Goal: Information Seeking & Learning: Learn about a topic

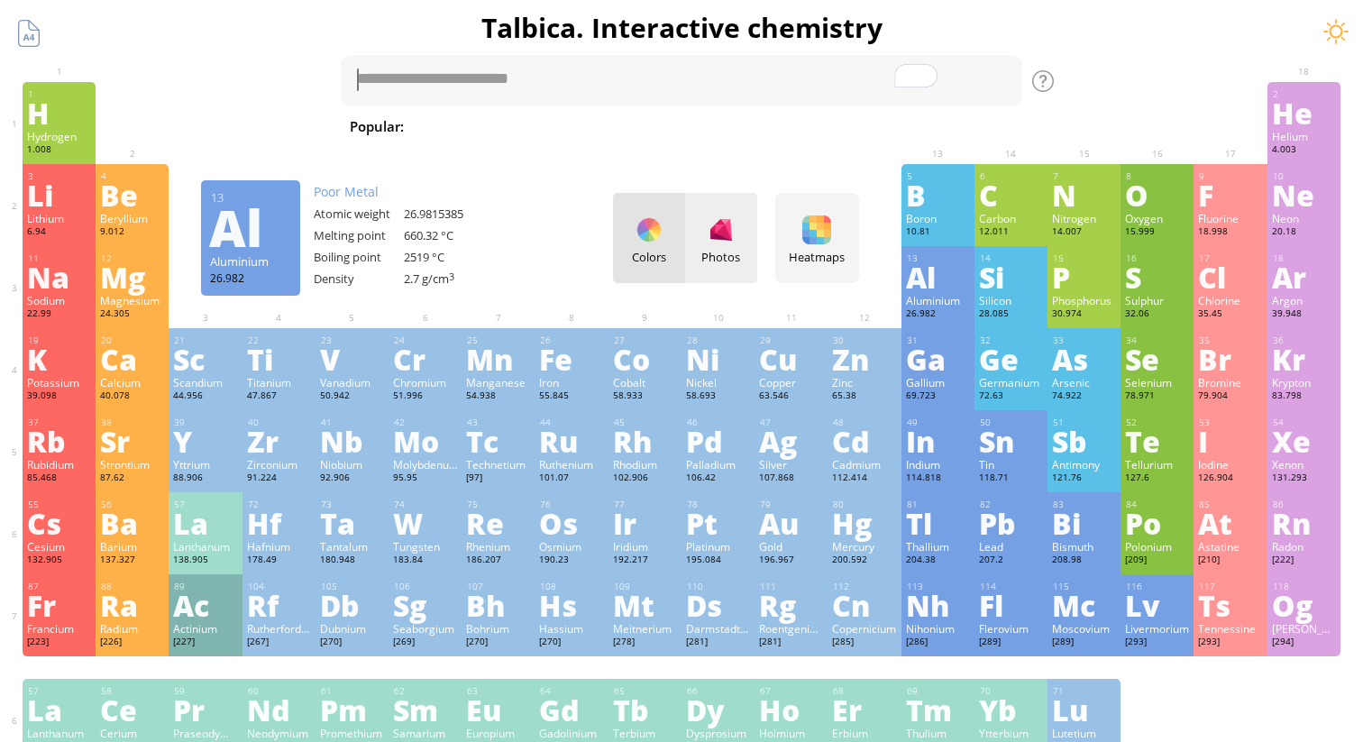
click at [720, 226] on div at bounding box center [721, 230] width 29 height 29
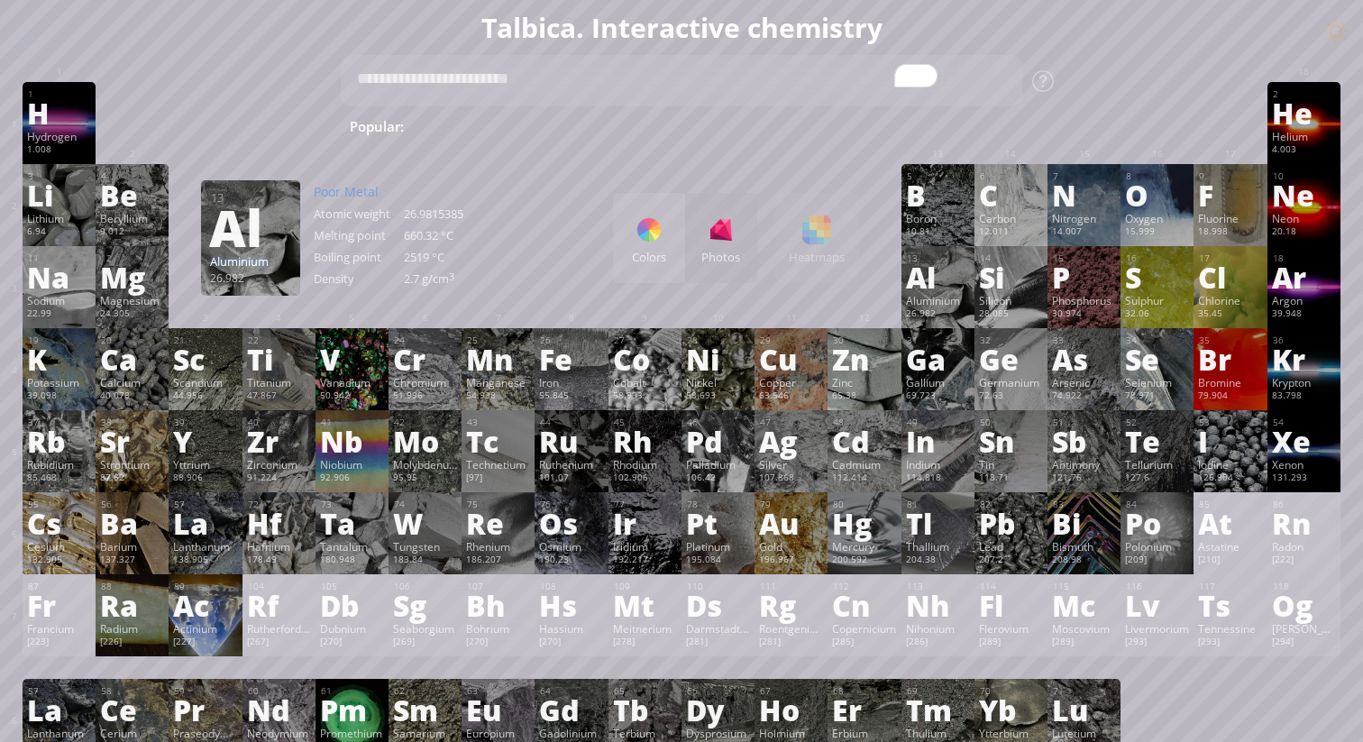
click at [830, 224] on div "Colors Photos Heatmaps Heatmaps Normal mode Melting point Boiling point Density…" at bounding box center [736, 238] width 246 height 90
click at [628, 233] on div "Colors" at bounding box center [649, 238] width 72 height 90
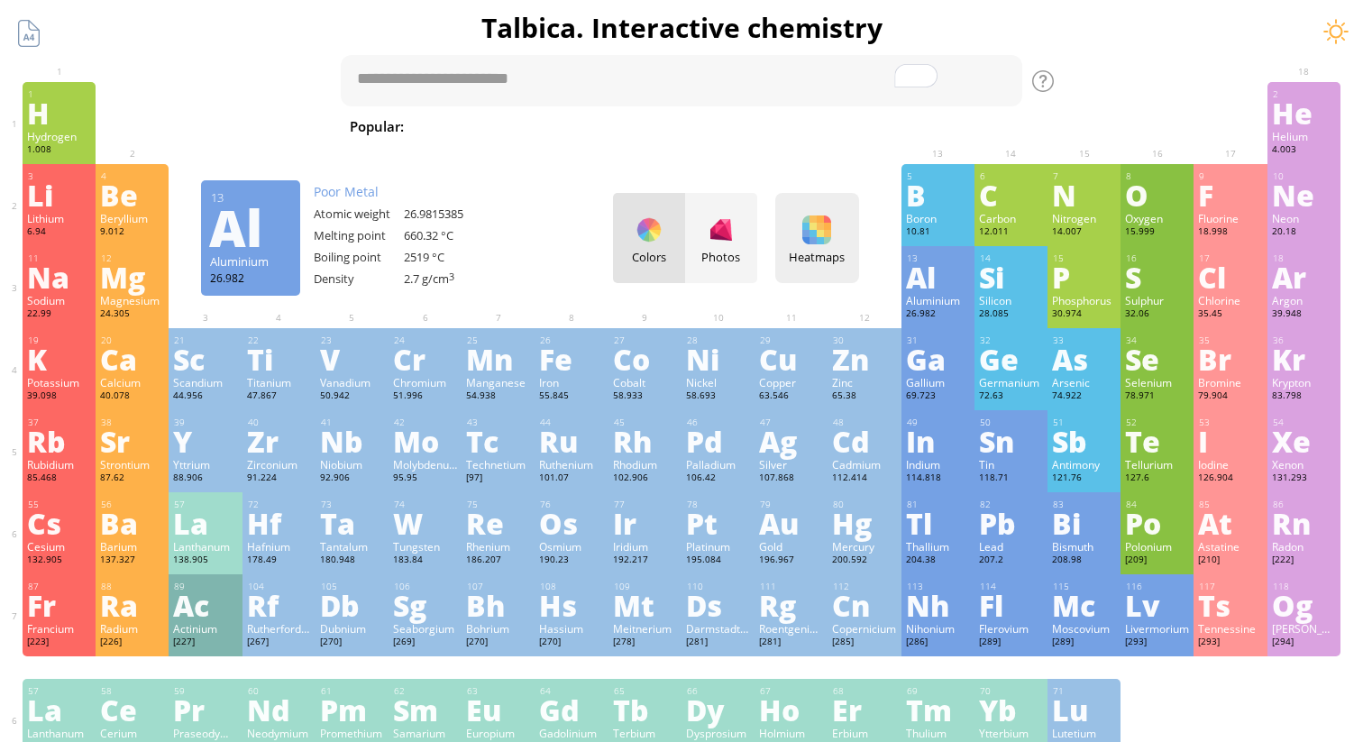
click at [832, 244] on div "Heatmaps Heatmaps Normal mode Melting point Boiling point Density Atomic weight…" at bounding box center [817, 238] width 84 height 90
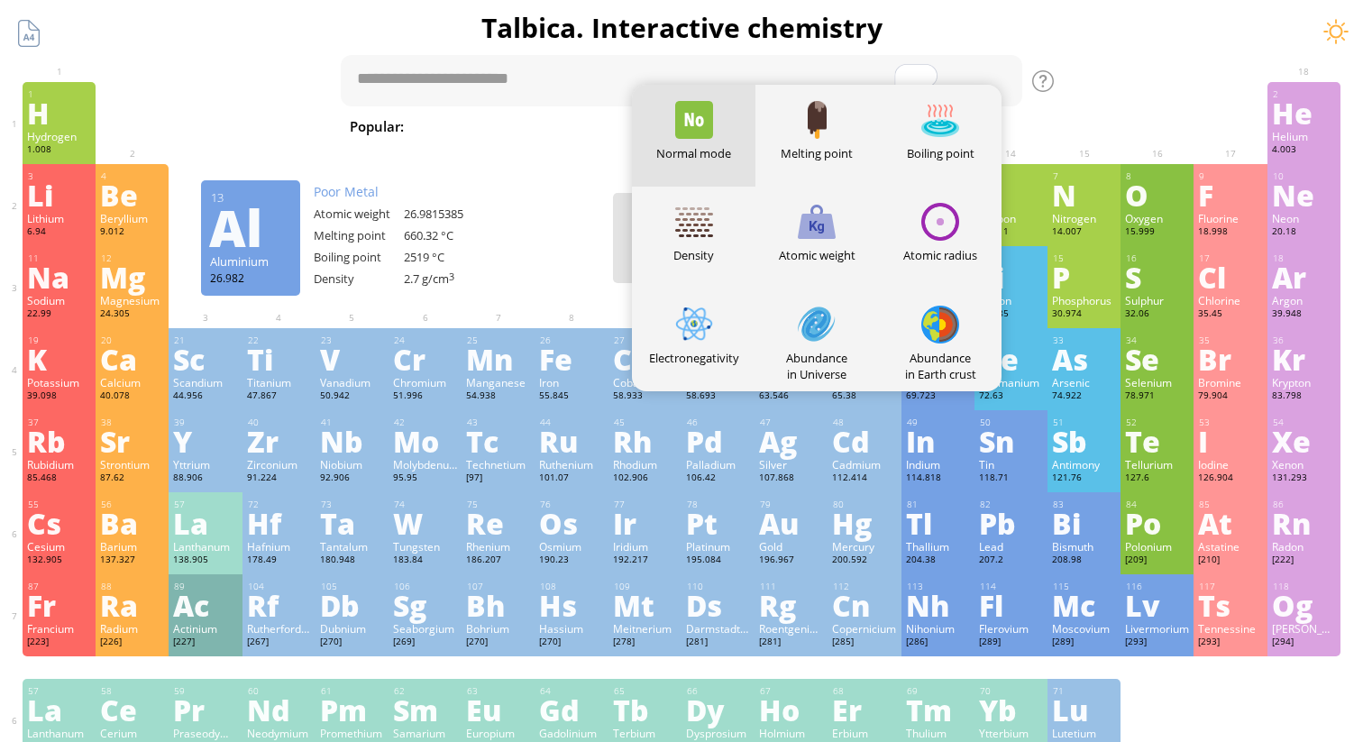
click at [1127, 121] on div "1 H Hydrogen 1.008 −1, +1 −1, +1 -259.14 °C -252.87 °C 0.0899 g/l 1s 1 2 He Hel…" at bounding box center [682, 123] width 1318 height 82
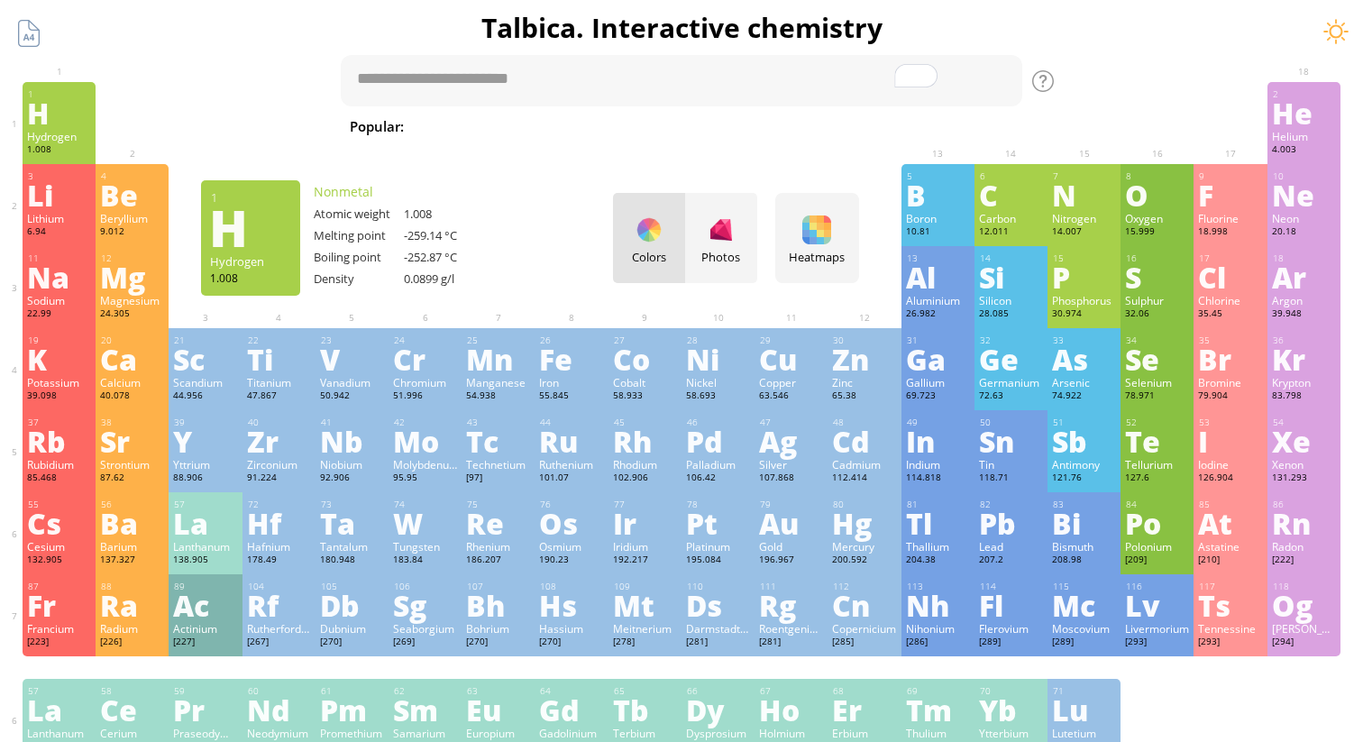
drag, startPoint x: 579, startPoint y: 266, endPoint x: 546, endPoint y: 269, distance: 33.5
click at [546, 269] on div at bounding box center [571, 259] width 73 height 27
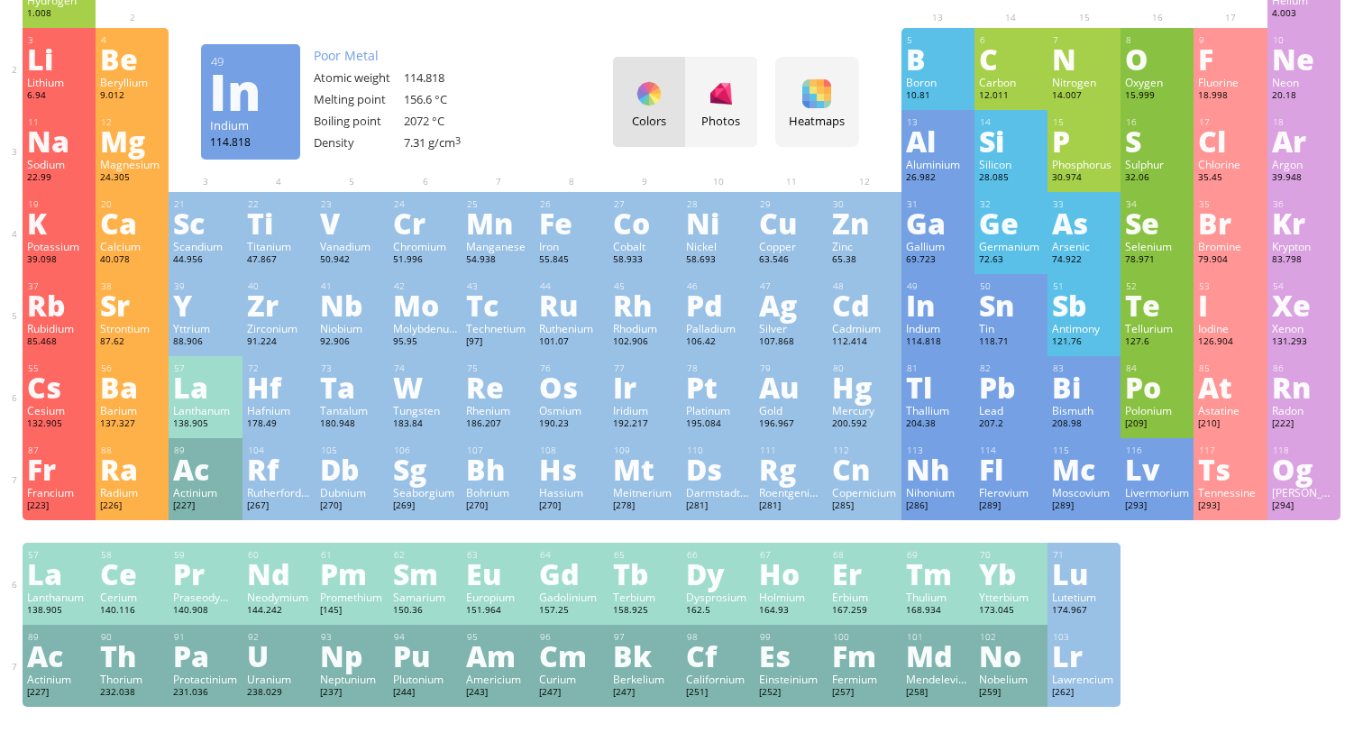
scroll to position [138, 0]
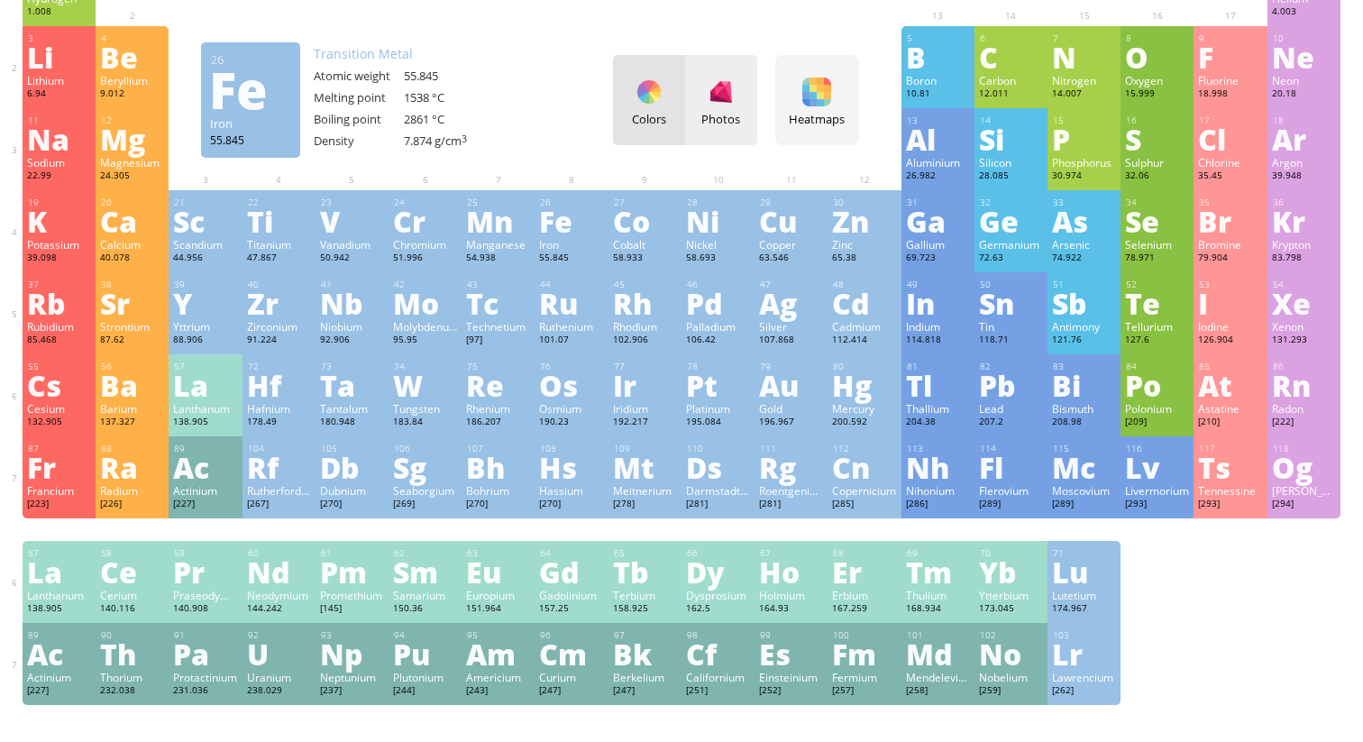
click at [707, 115] on div "Photos" at bounding box center [721, 119] width 72 height 16
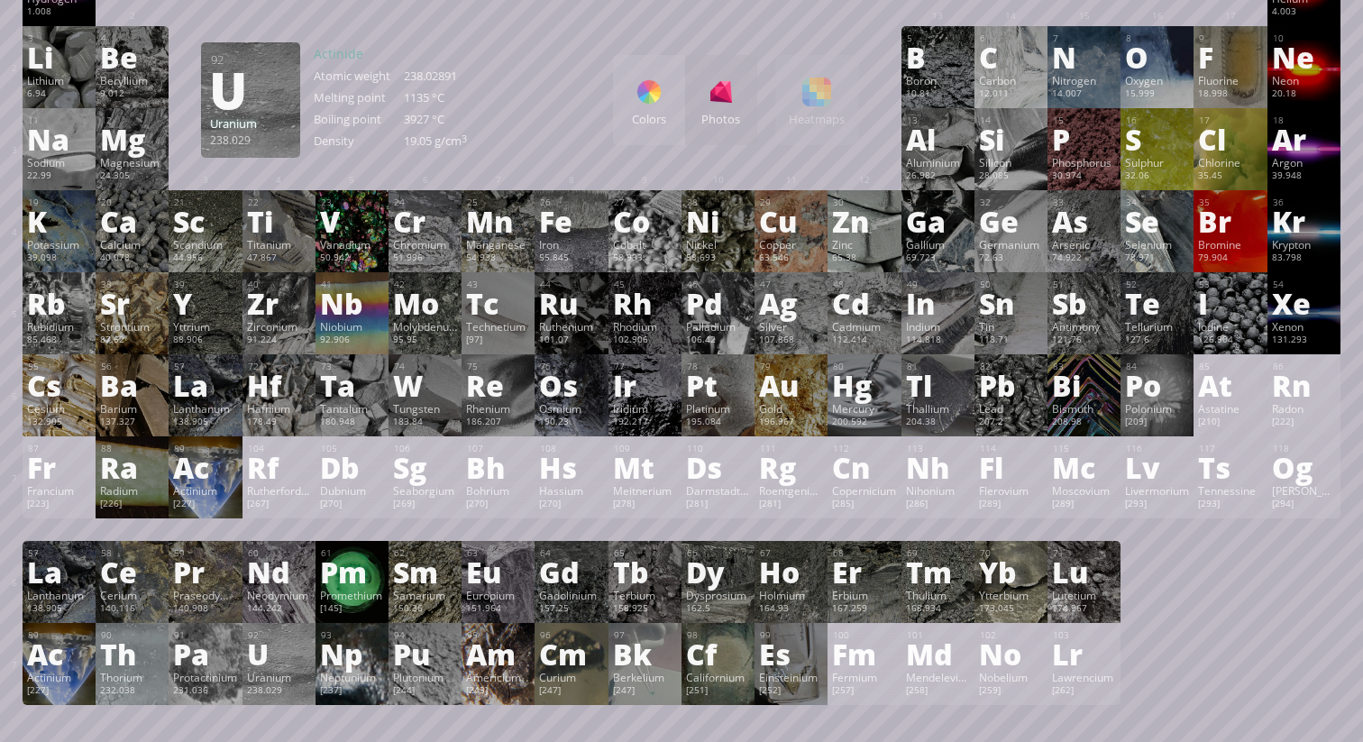
click at [293, 658] on div "U" at bounding box center [279, 653] width 64 height 29
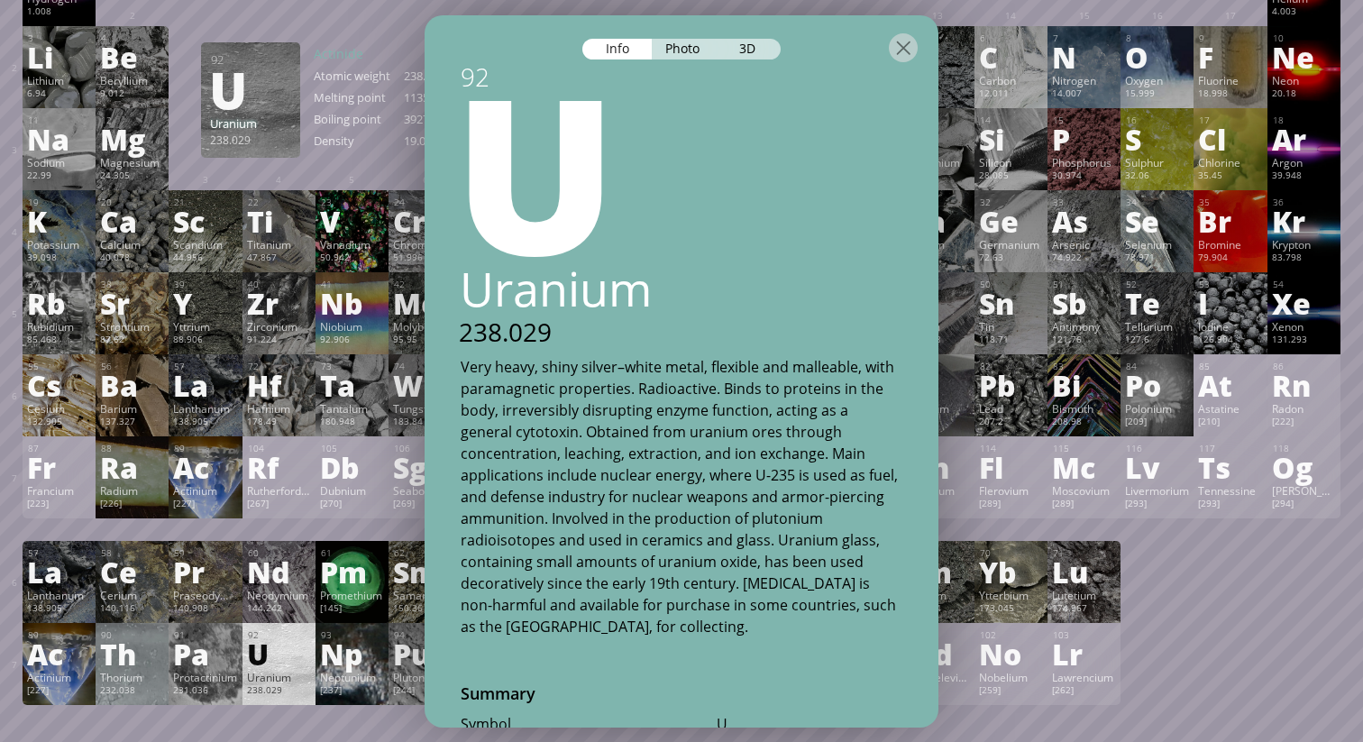
click at [292, 658] on div "U" at bounding box center [279, 653] width 64 height 29
click at [1278, 620] on div "1 H Hydrogen 1.008 −1, +1 −1, +1 -259.14 °C -252.87 °C 0.0899 g/l 1s 1 2 He Hel…" at bounding box center [682, 324] width 1318 height 761
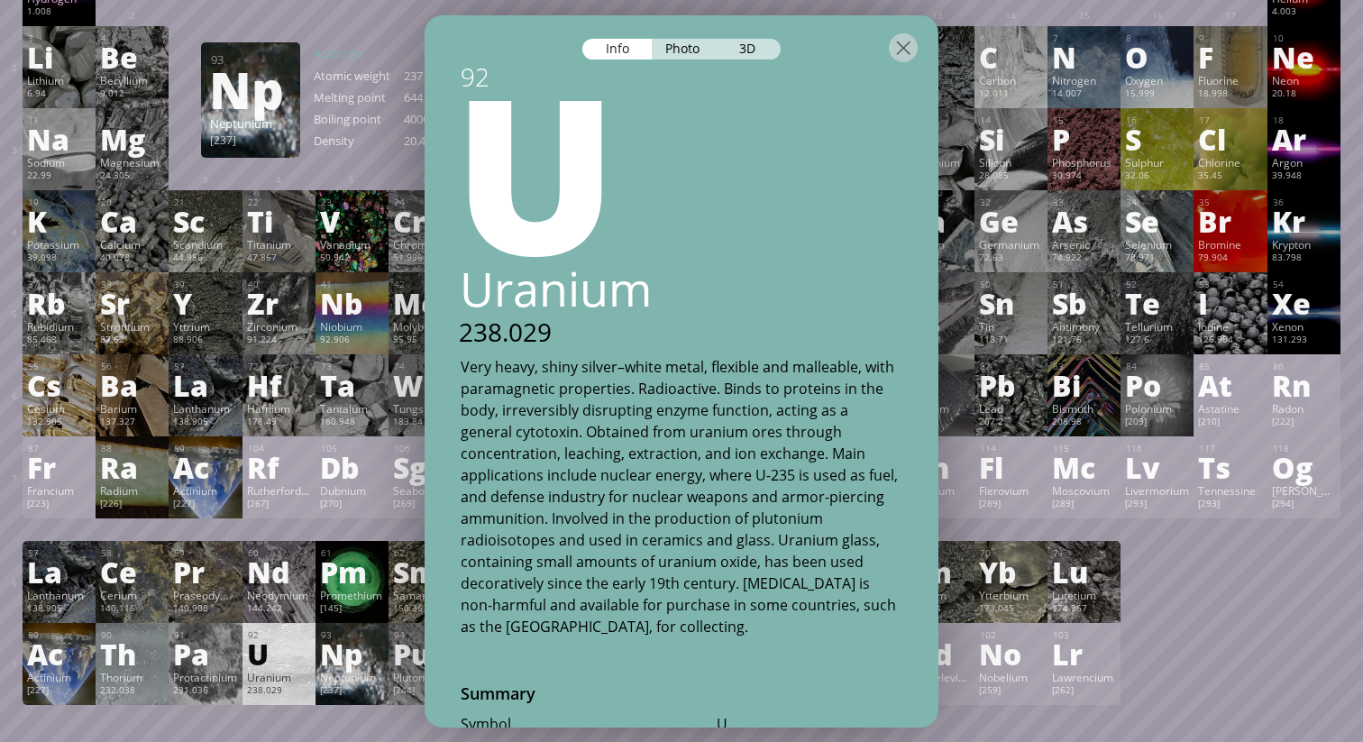
click at [353, 650] on div "Np" at bounding box center [352, 653] width 64 height 29
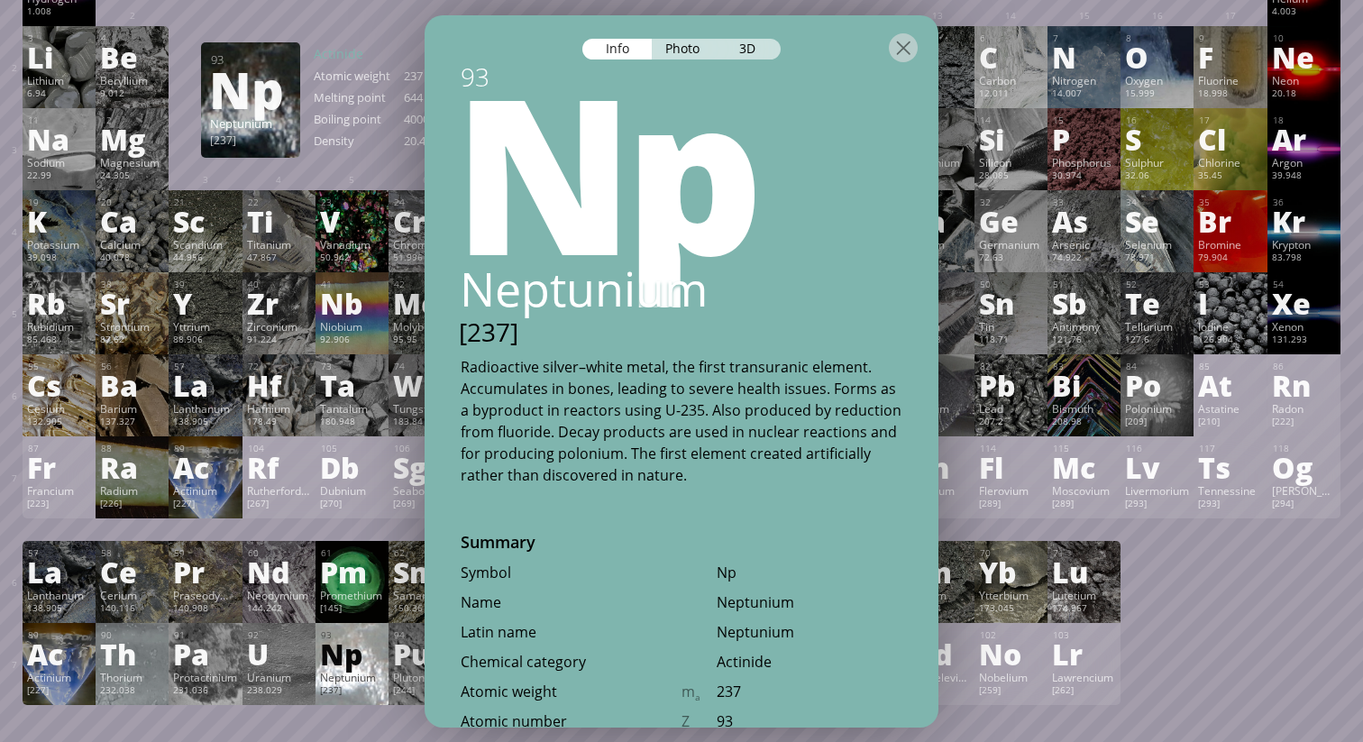
click at [353, 650] on div "Np" at bounding box center [352, 653] width 64 height 29
click at [350, 530] on div at bounding box center [352, 532] width 64 height 14
click at [350, 575] on div "Pm" at bounding box center [352, 571] width 64 height 29
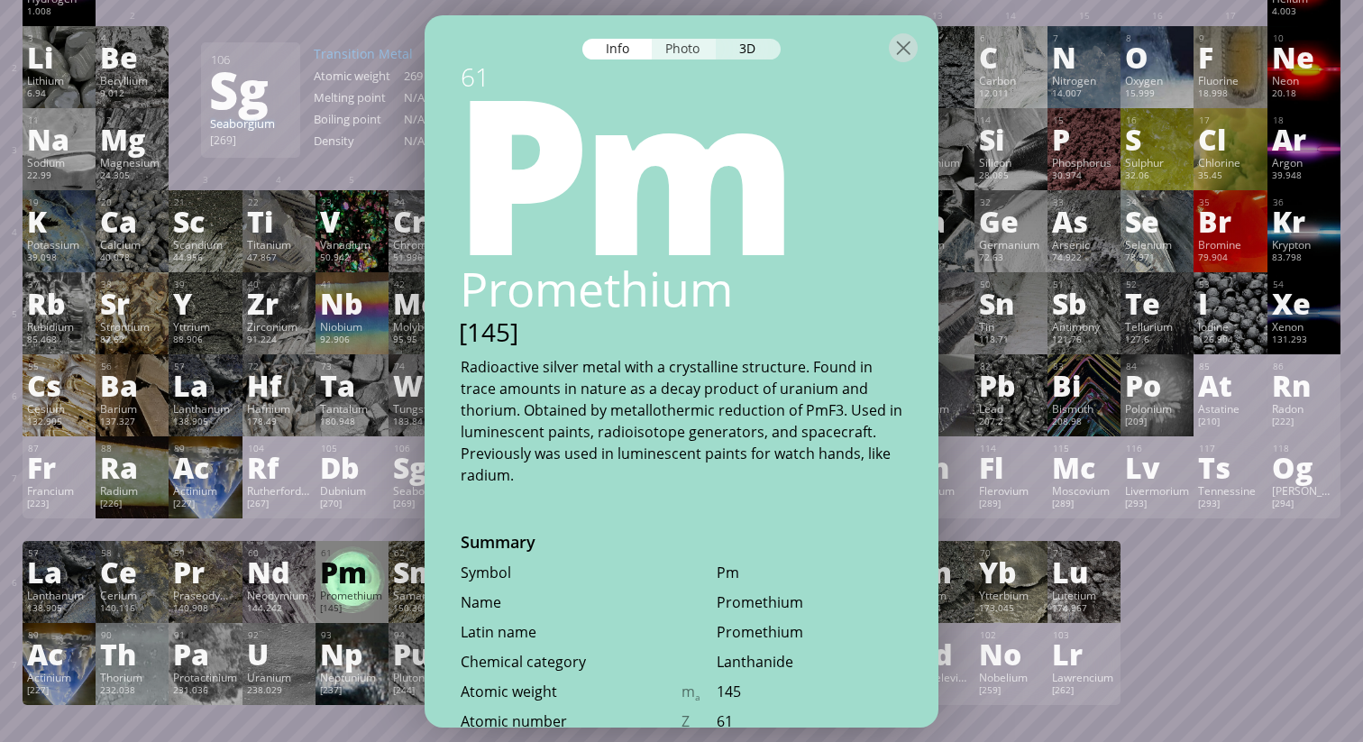
click at [689, 46] on div "Photo" at bounding box center [684, 48] width 65 height 21
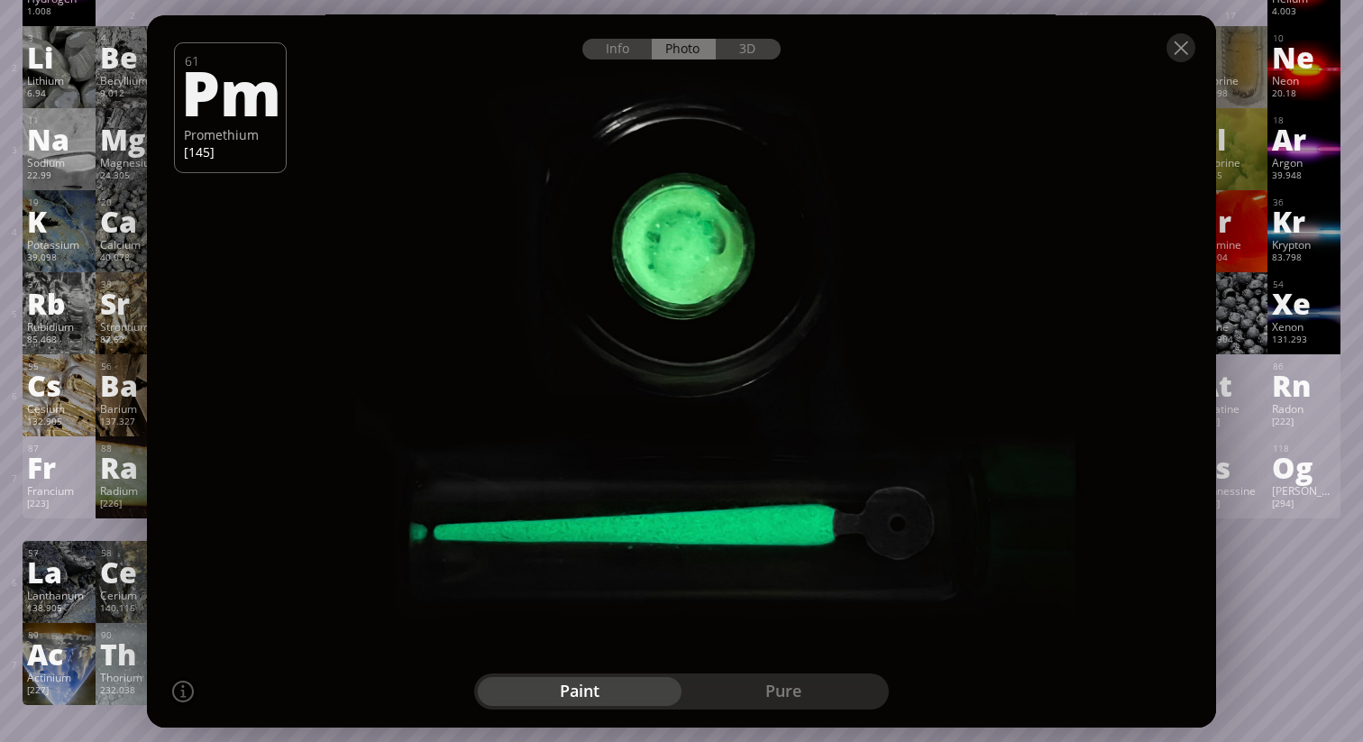
drag, startPoint x: 687, startPoint y: 273, endPoint x: 594, endPoint y: 491, distance: 237.2
click at [594, 491] on div at bounding box center [682, 372] width 1080 height 720
click at [747, 712] on div at bounding box center [682, 372] width 1080 height 720
click at [747, 702] on div "pure" at bounding box center [784, 691] width 204 height 29
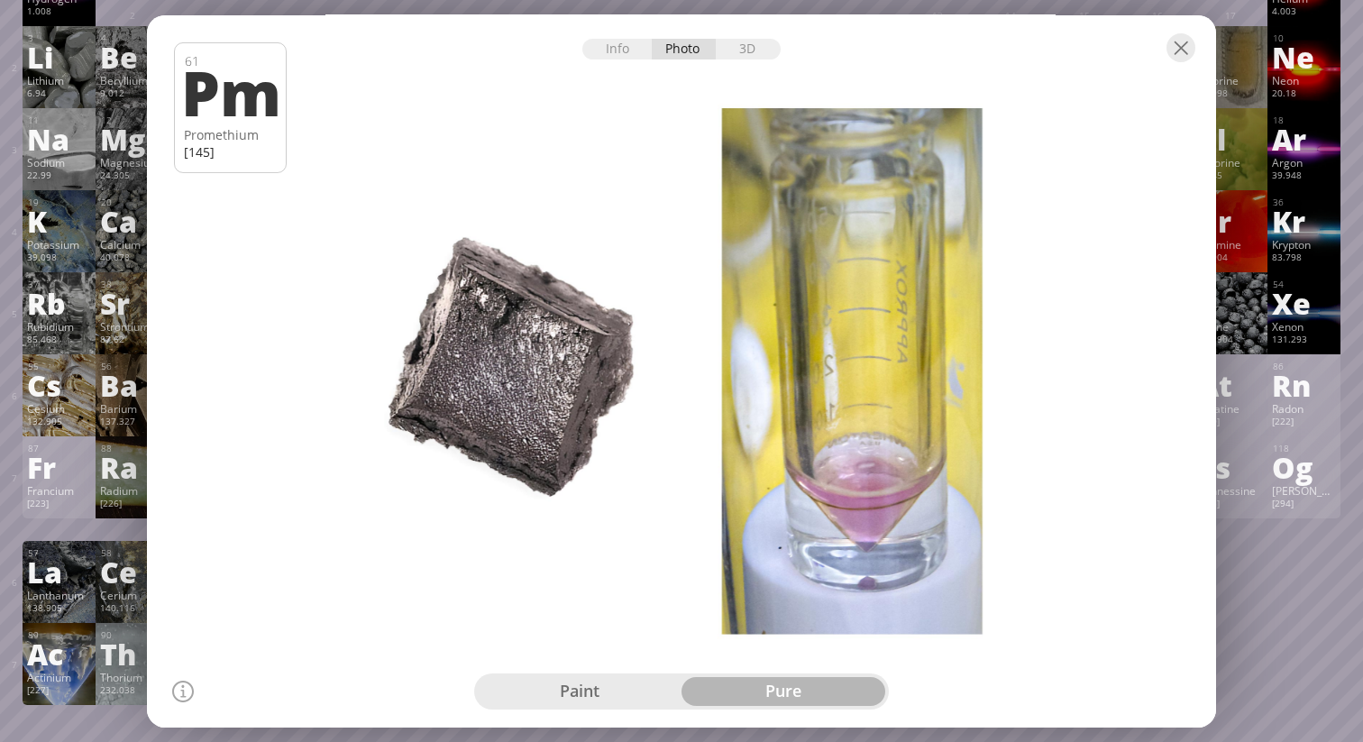
click at [611, 677] on div "paint" at bounding box center [580, 691] width 204 height 29
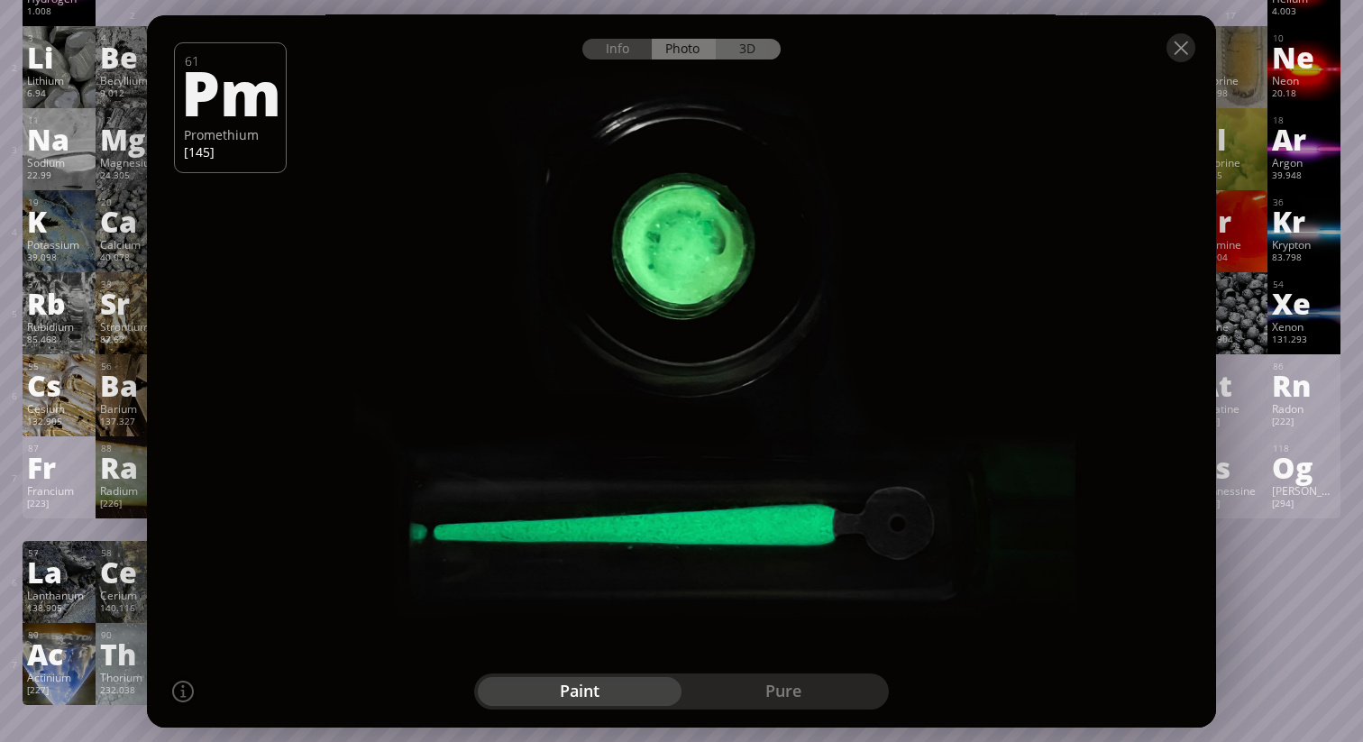
click at [754, 41] on div "3D" at bounding box center [748, 48] width 65 height 21
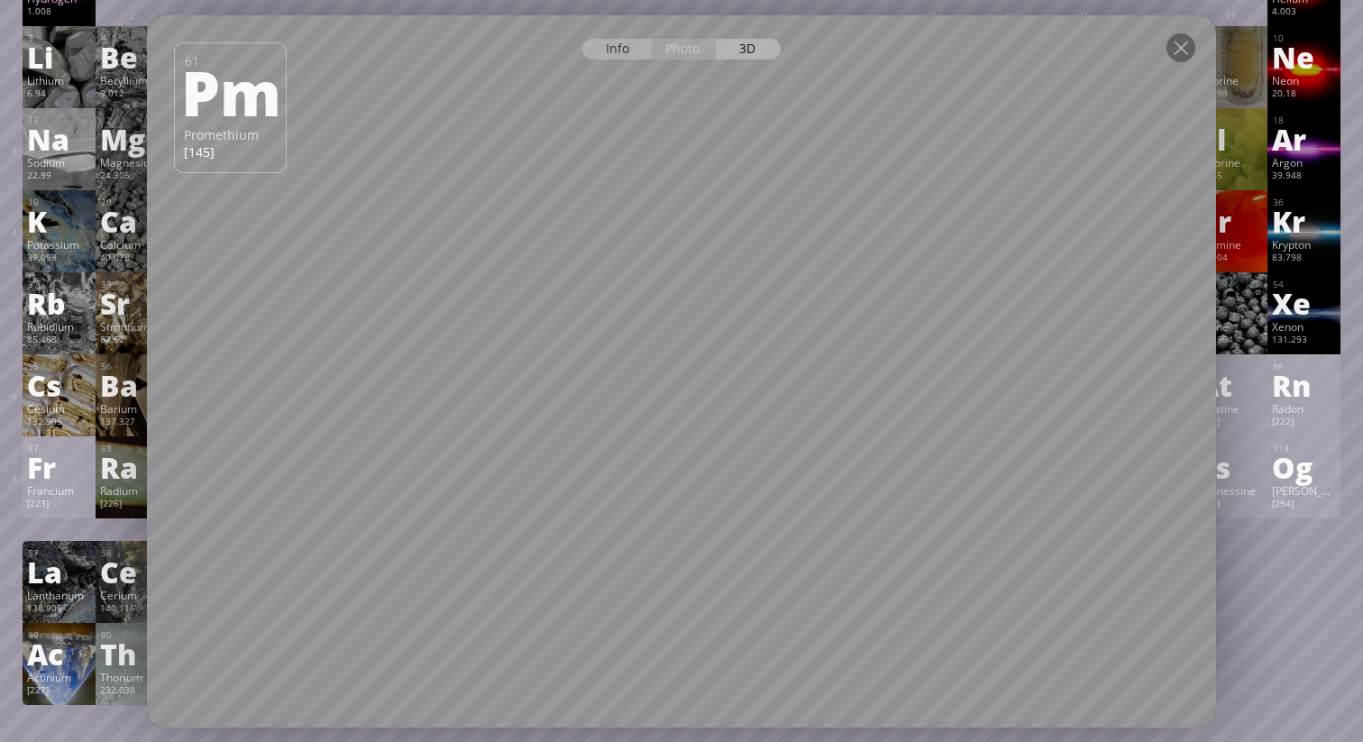
click at [613, 56] on div "Info" at bounding box center [616, 48] width 69 height 21
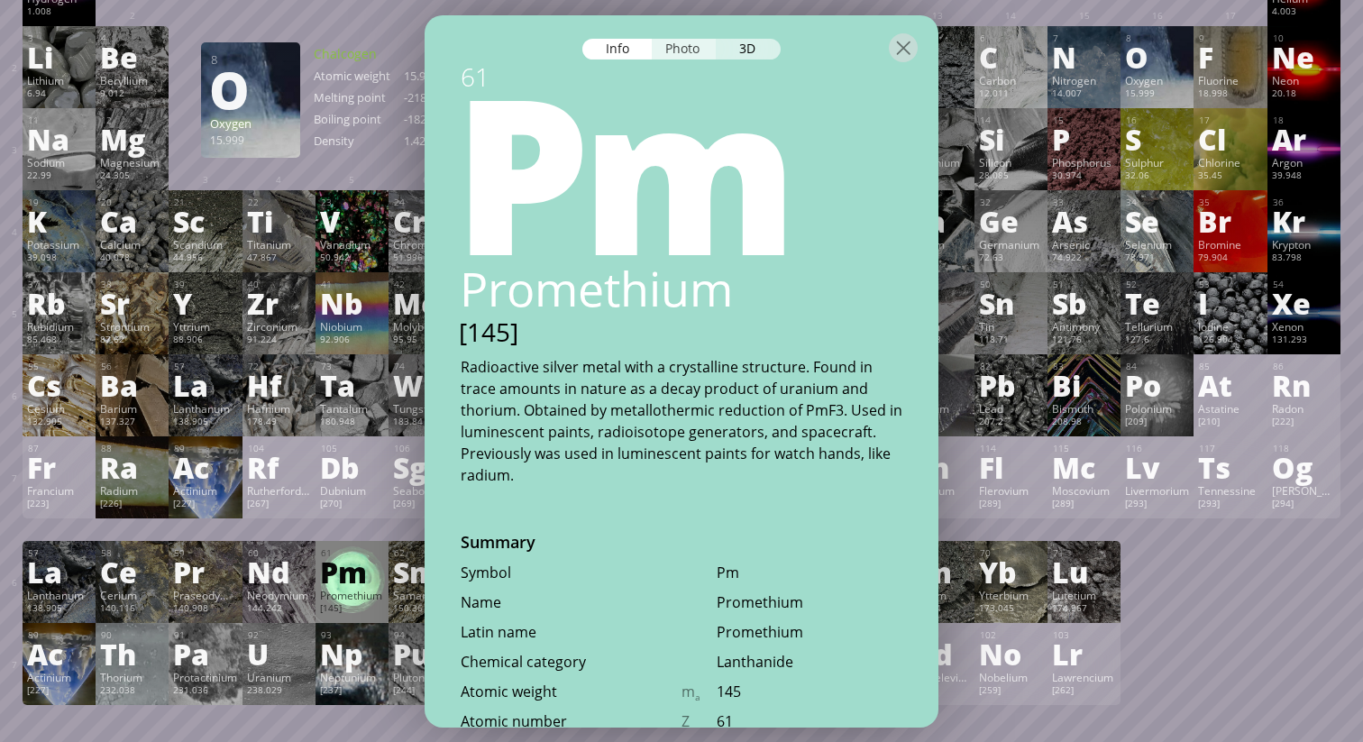
click at [692, 53] on div "Photo" at bounding box center [684, 48] width 65 height 21
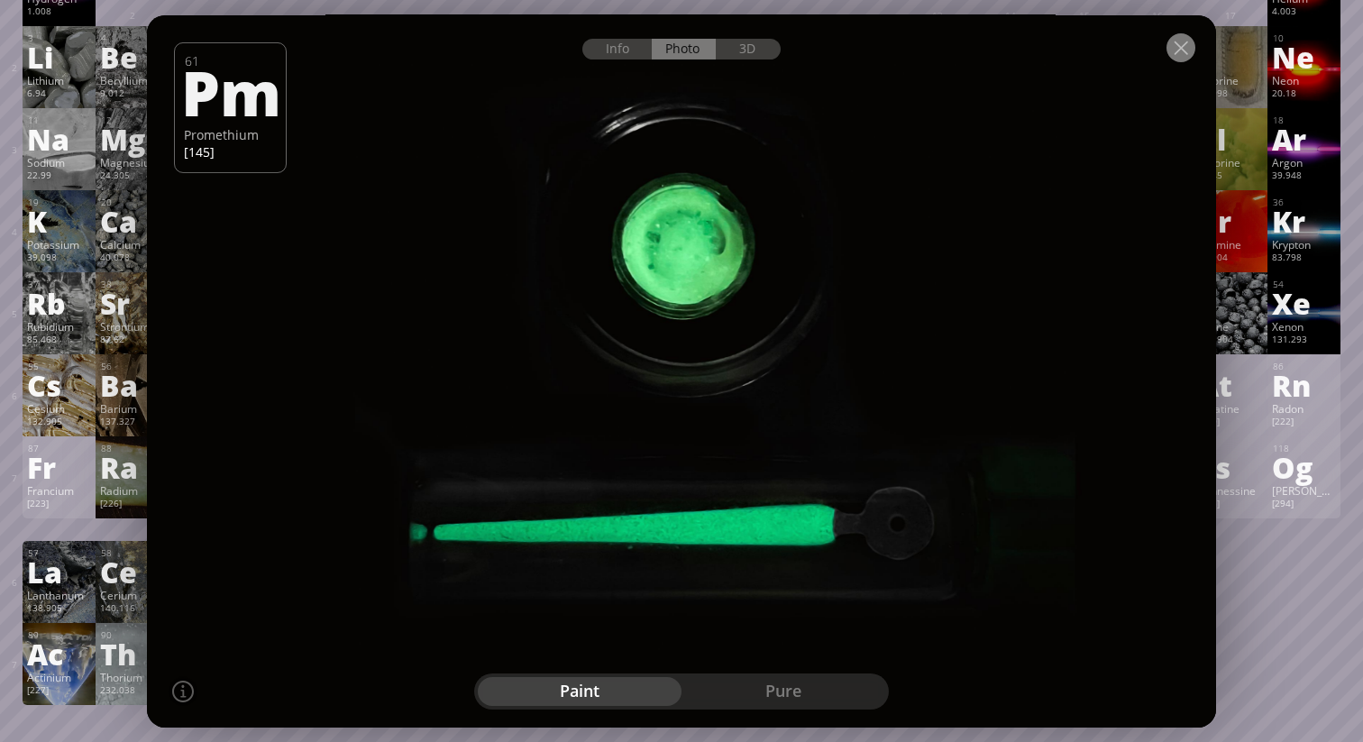
click at [1182, 57] on div at bounding box center [1181, 46] width 29 height 29
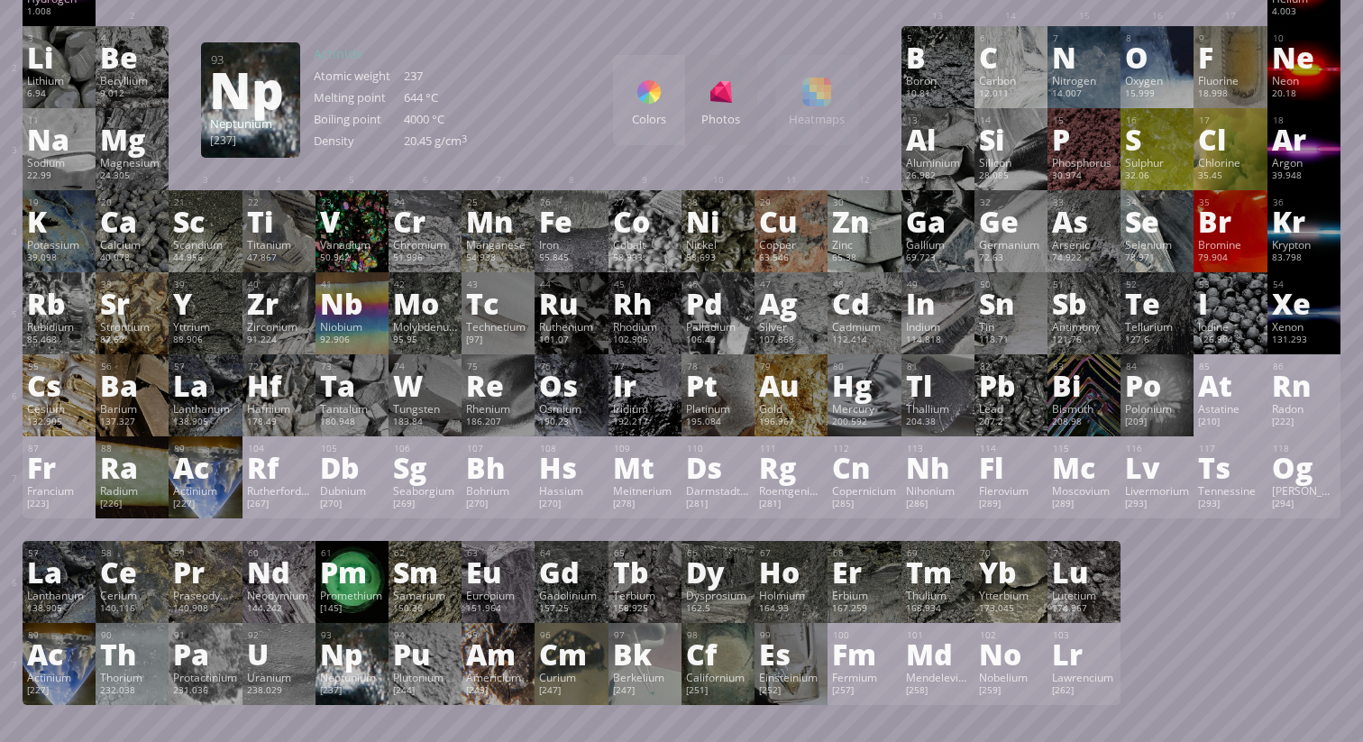
click at [365, 674] on div "Neptunium" at bounding box center [352, 677] width 64 height 14
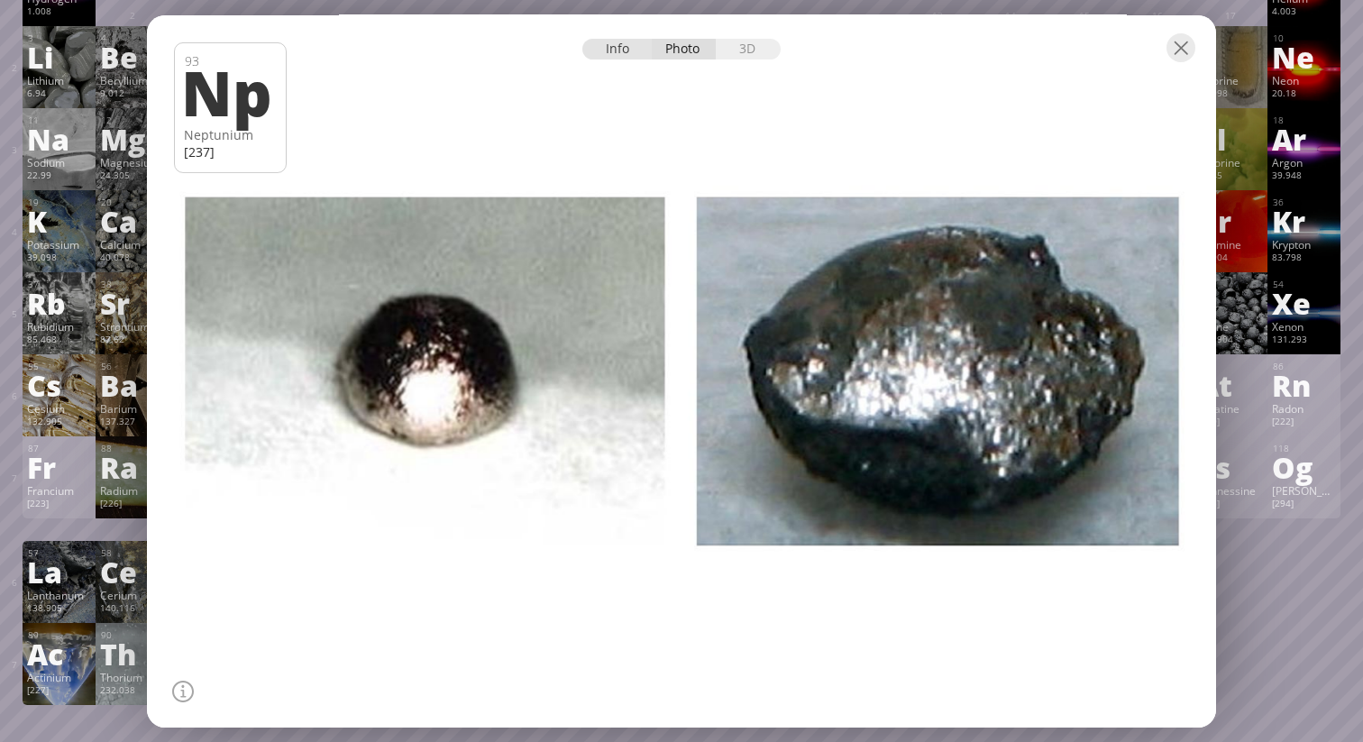
click at [626, 41] on div "Info" at bounding box center [616, 48] width 69 height 21
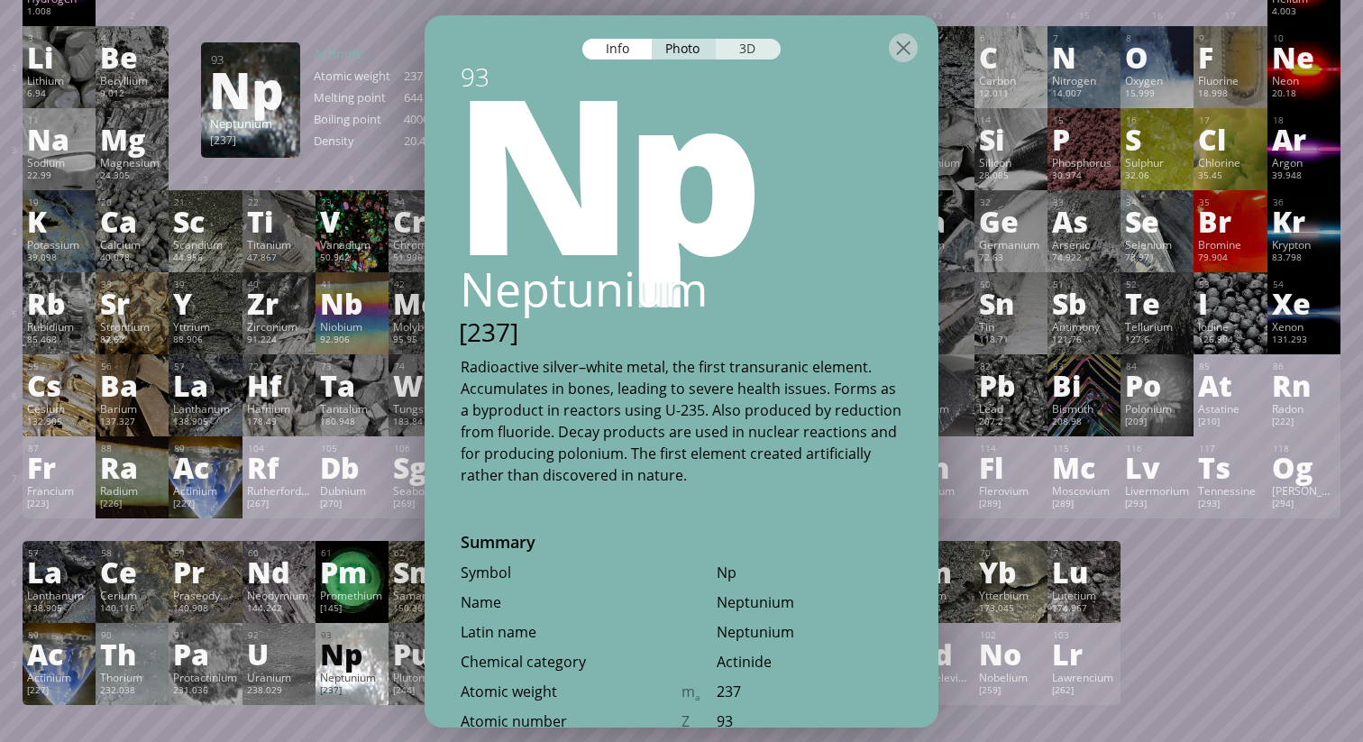
click at [741, 48] on div "3D" at bounding box center [748, 48] width 65 height 21
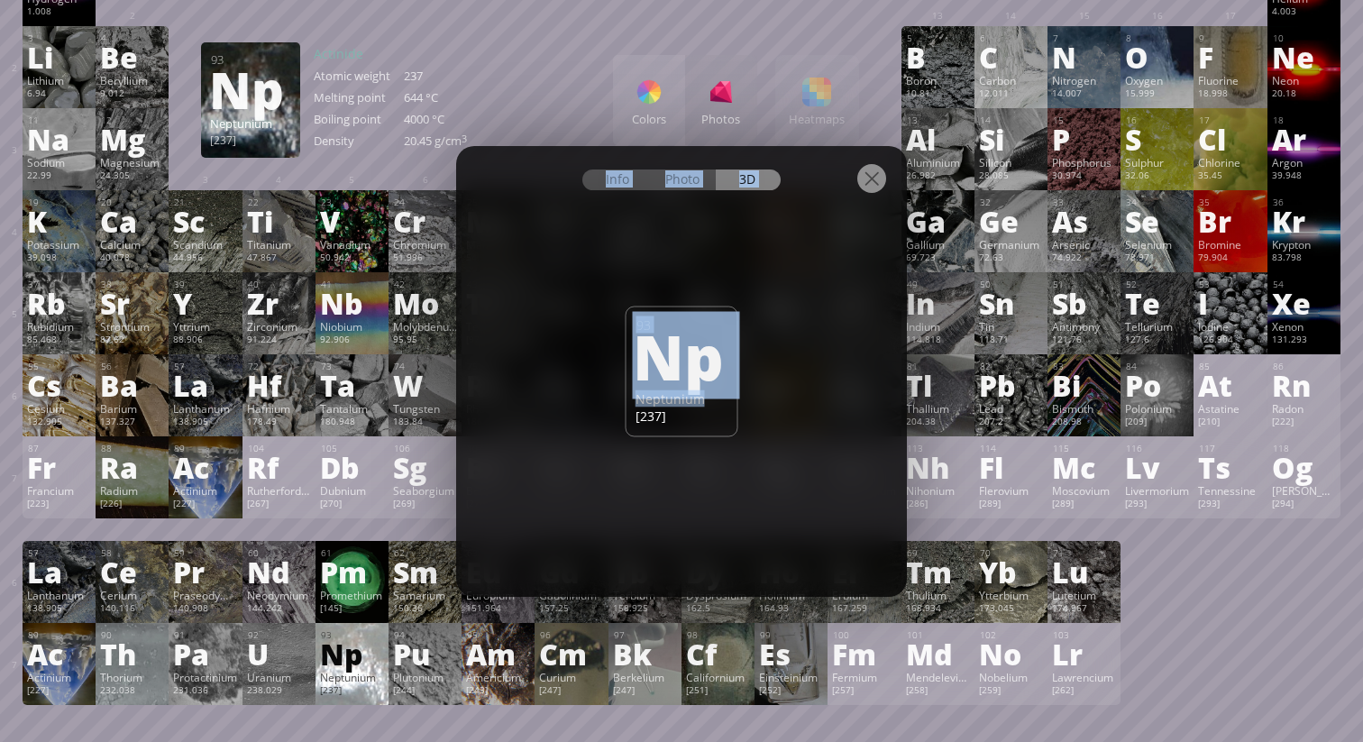
drag, startPoint x: 700, startPoint y: 397, endPoint x: 768, endPoint y: 286, distance: 130.4
click at [768, 286] on div "Info Photo 3D Info Photo 3D 93 Np Neptunium [237] Pure neptunium samples were p…" at bounding box center [681, 371] width 451 height 451
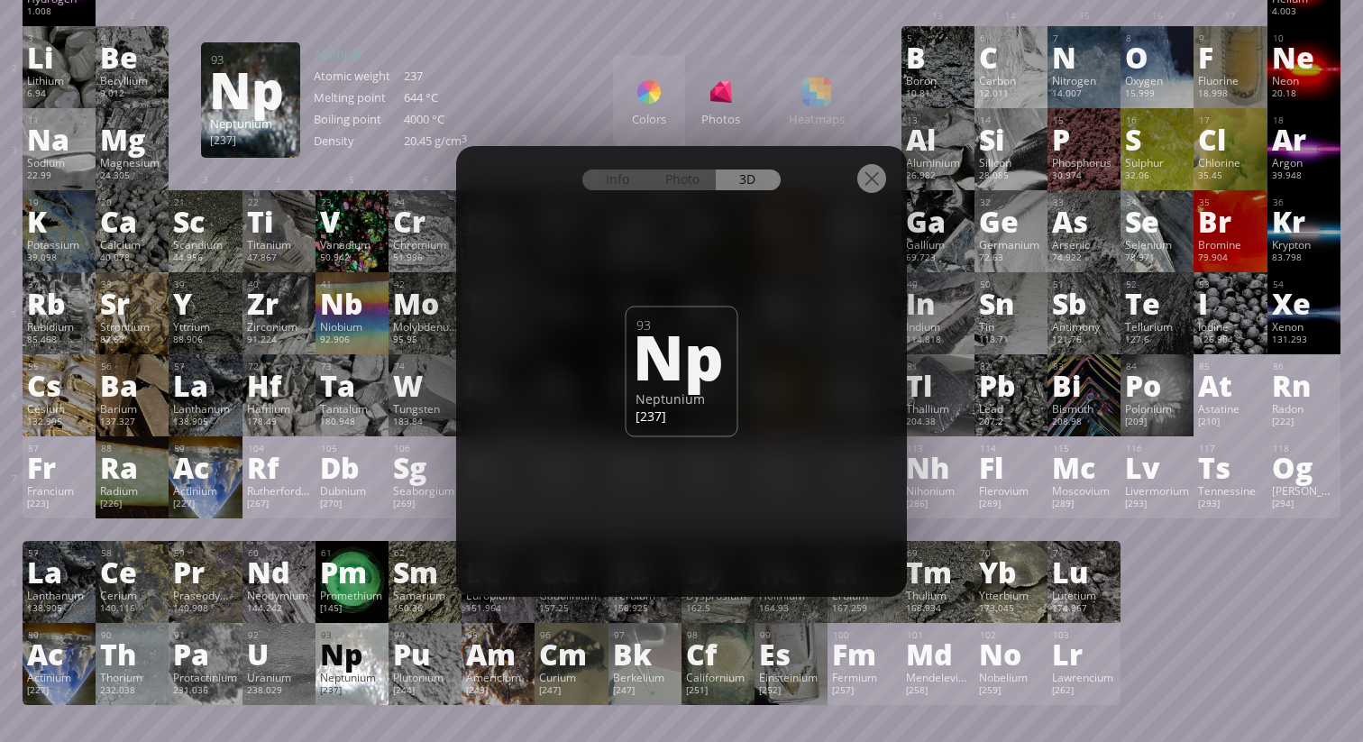
click at [868, 188] on div at bounding box center [872, 178] width 29 height 29
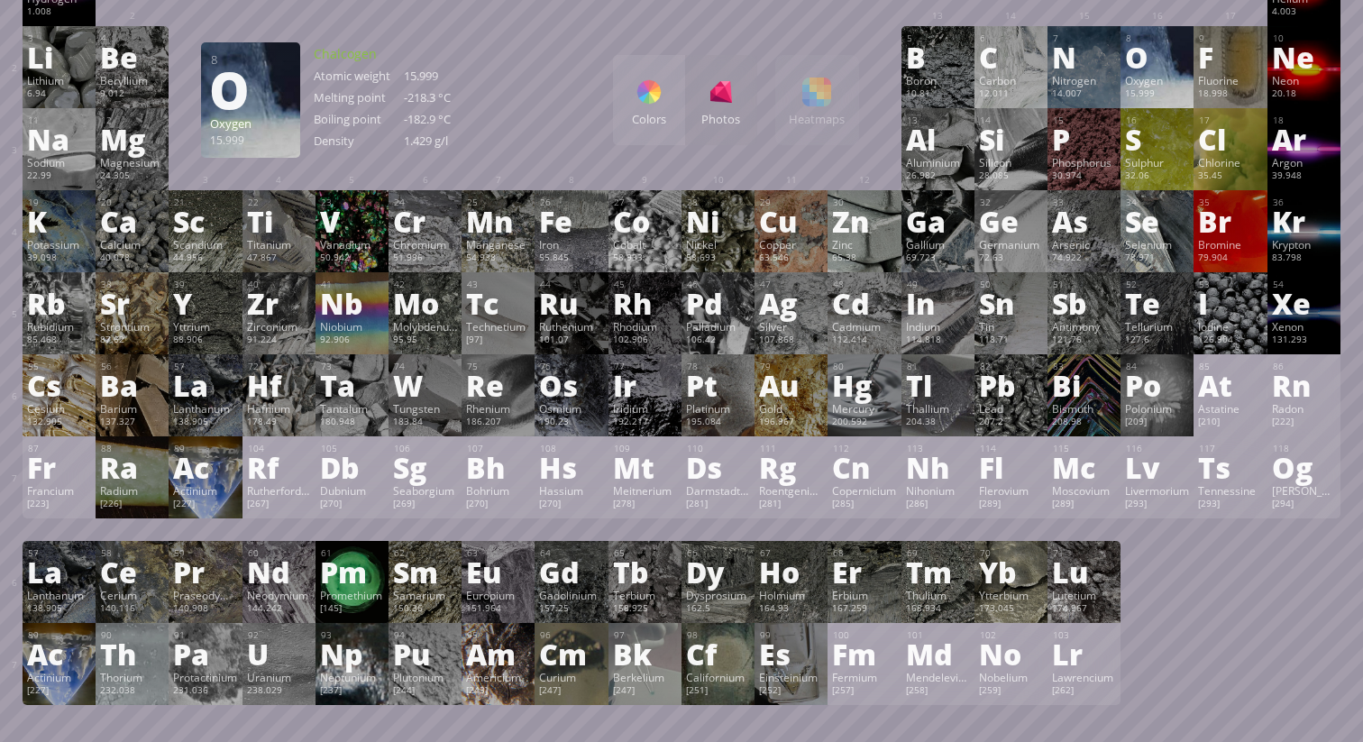
click at [1154, 85] on div "Oxygen" at bounding box center [1157, 80] width 64 height 14
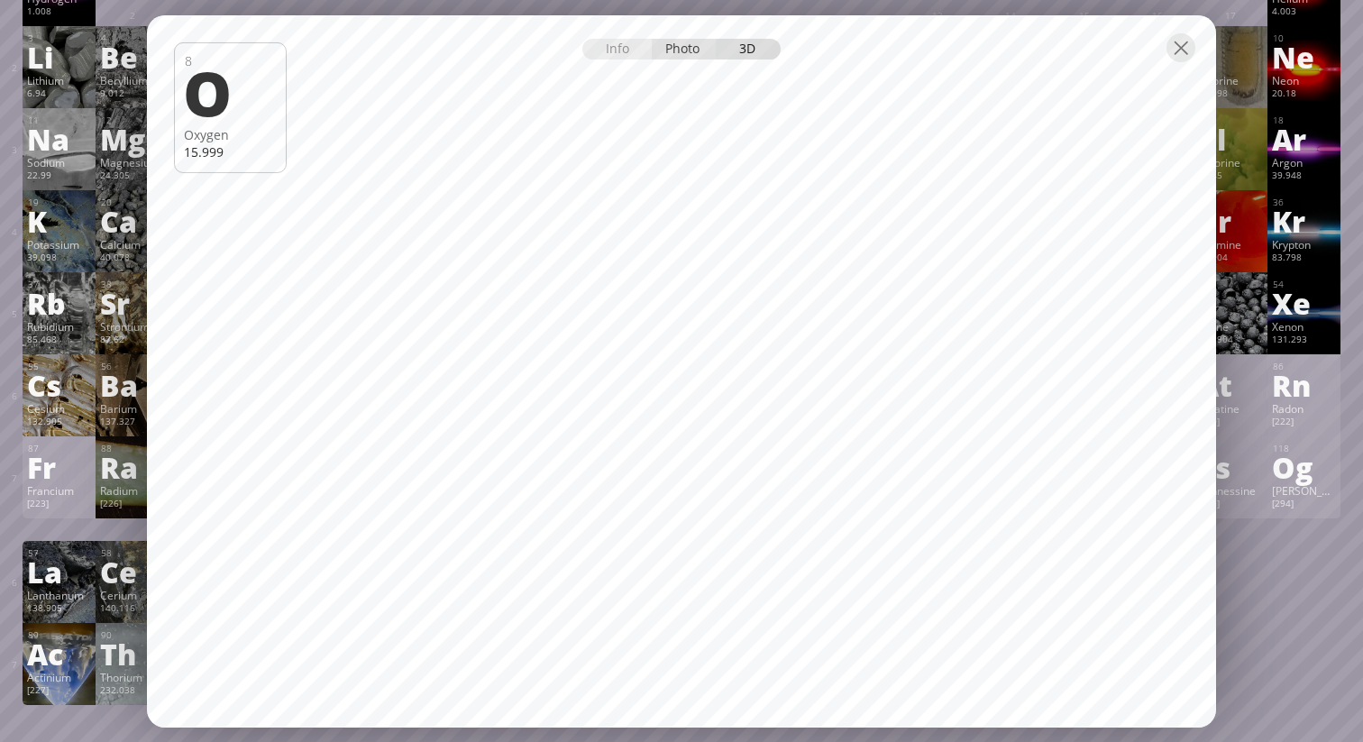
click at [691, 51] on div "Photo" at bounding box center [684, 48] width 65 height 21
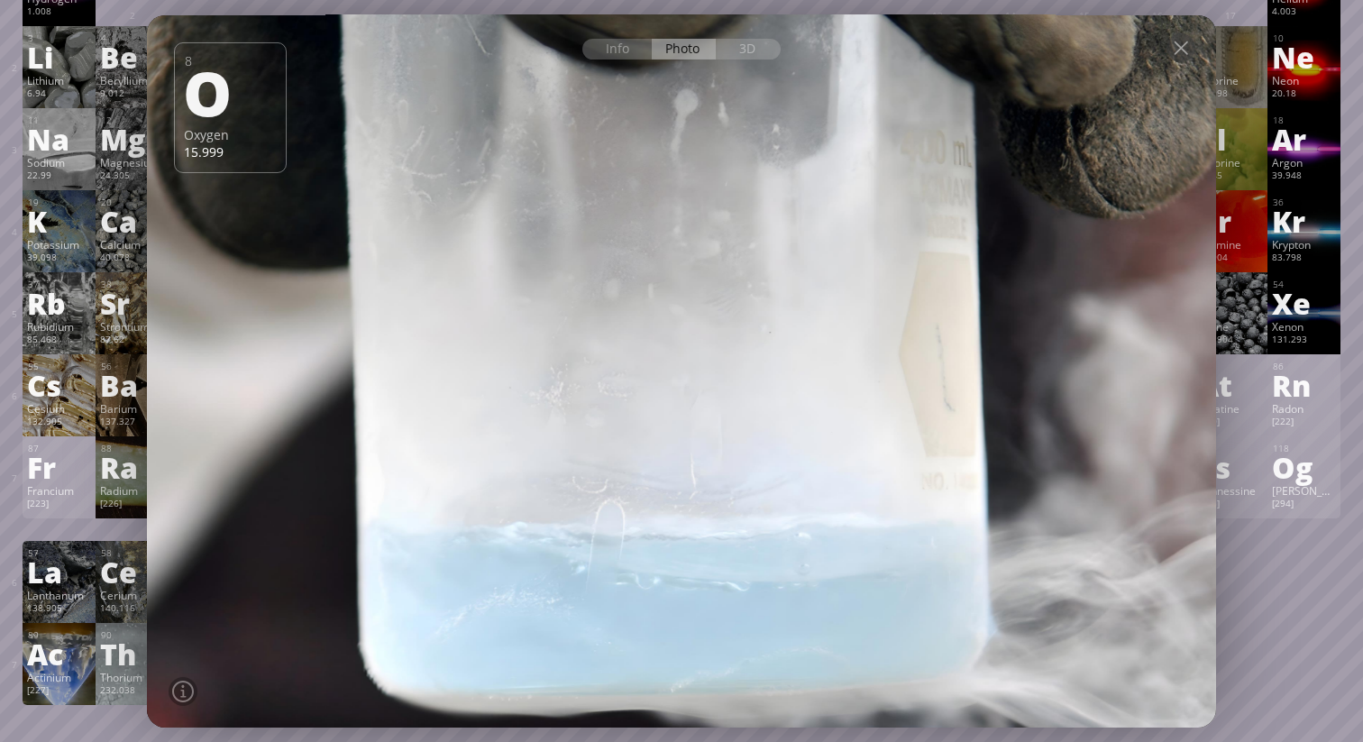
drag, startPoint x: 731, startPoint y: 430, endPoint x: 664, endPoint y: 293, distance: 152.8
click at [664, 292] on div at bounding box center [682, 372] width 1080 height 720
click at [1189, 53] on div at bounding box center [1181, 46] width 29 height 29
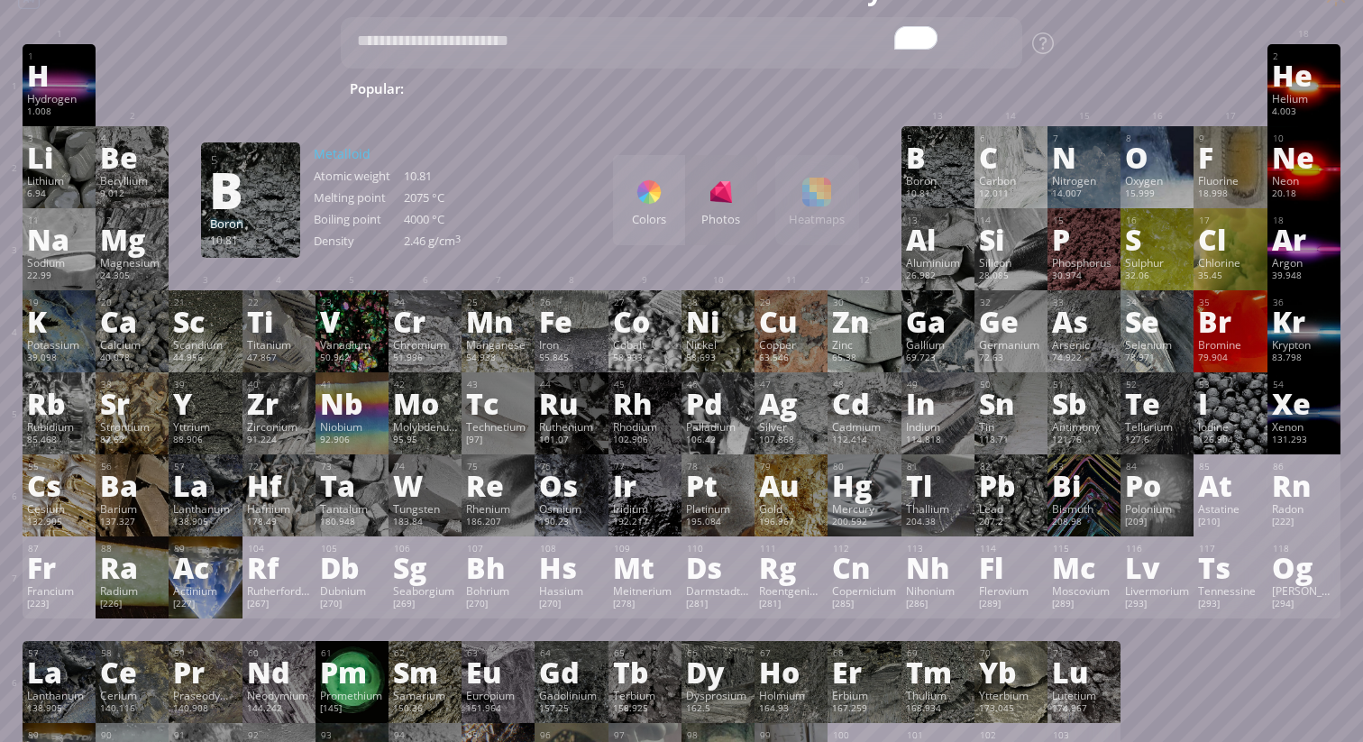
scroll to position [0, 0]
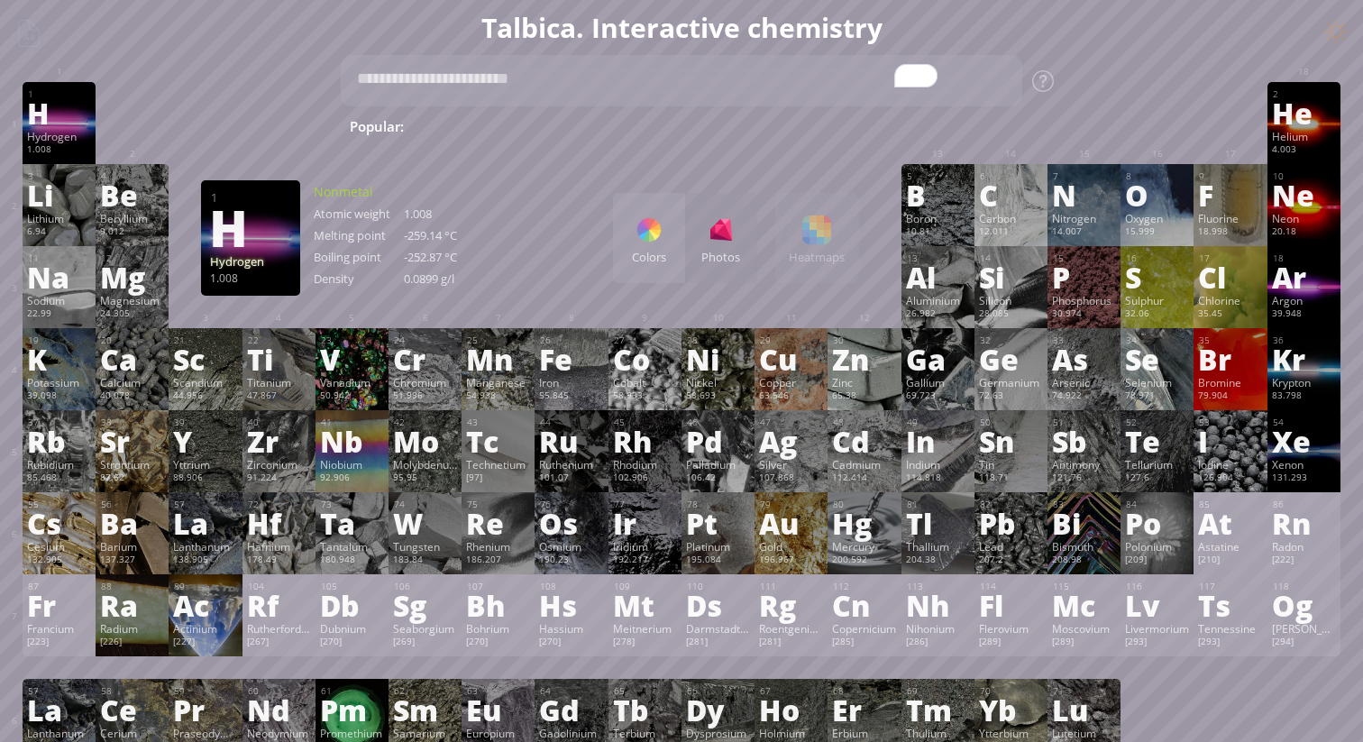
click at [55, 127] on div "H" at bounding box center [59, 112] width 64 height 29
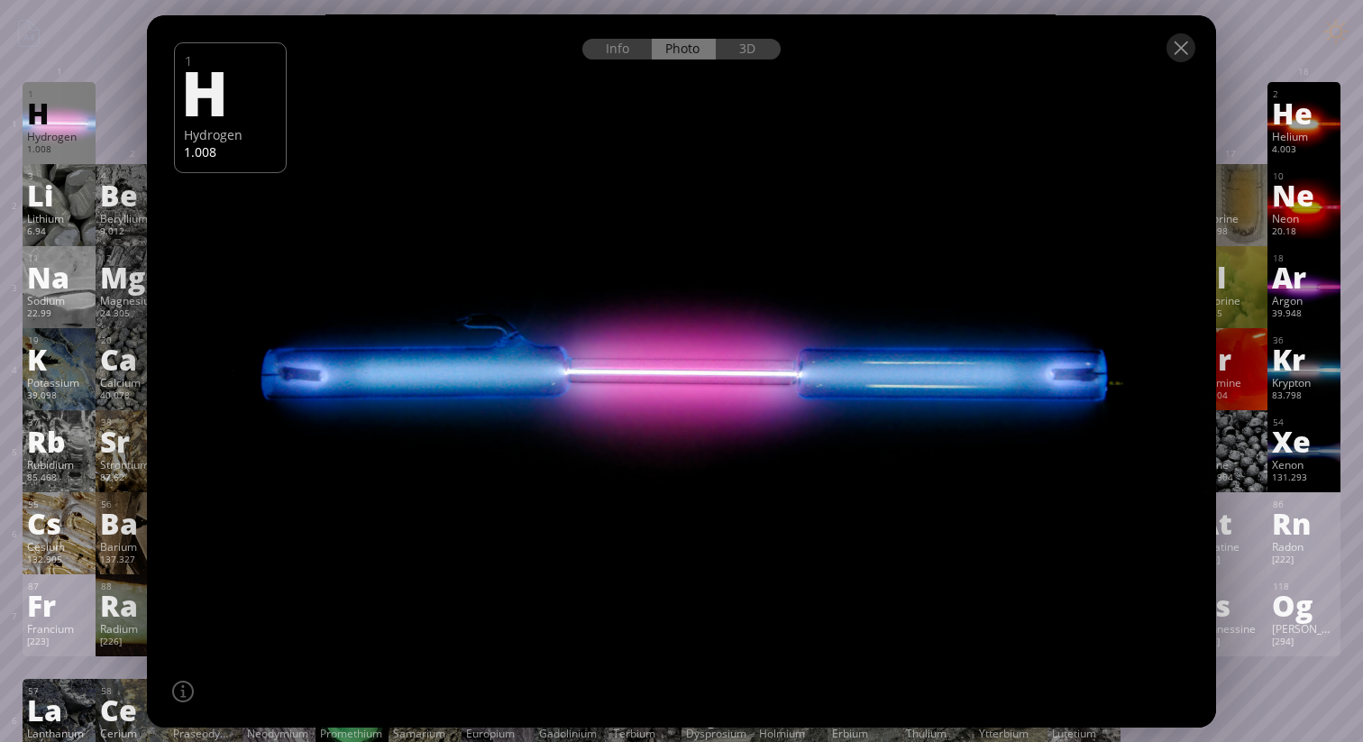
drag, startPoint x: 729, startPoint y: 335, endPoint x: 702, endPoint y: 442, distance: 109.8
click at [702, 442] on div at bounding box center [682, 372] width 1080 height 720
drag, startPoint x: 889, startPoint y: 409, endPoint x: 811, endPoint y: 130, distance: 290.3
click at [811, 130] on div at bounding box center [682, 372] width 1080 height 720
click at [750, 56] on div "3D" at bounding box center [748, 48] width 65 height 21
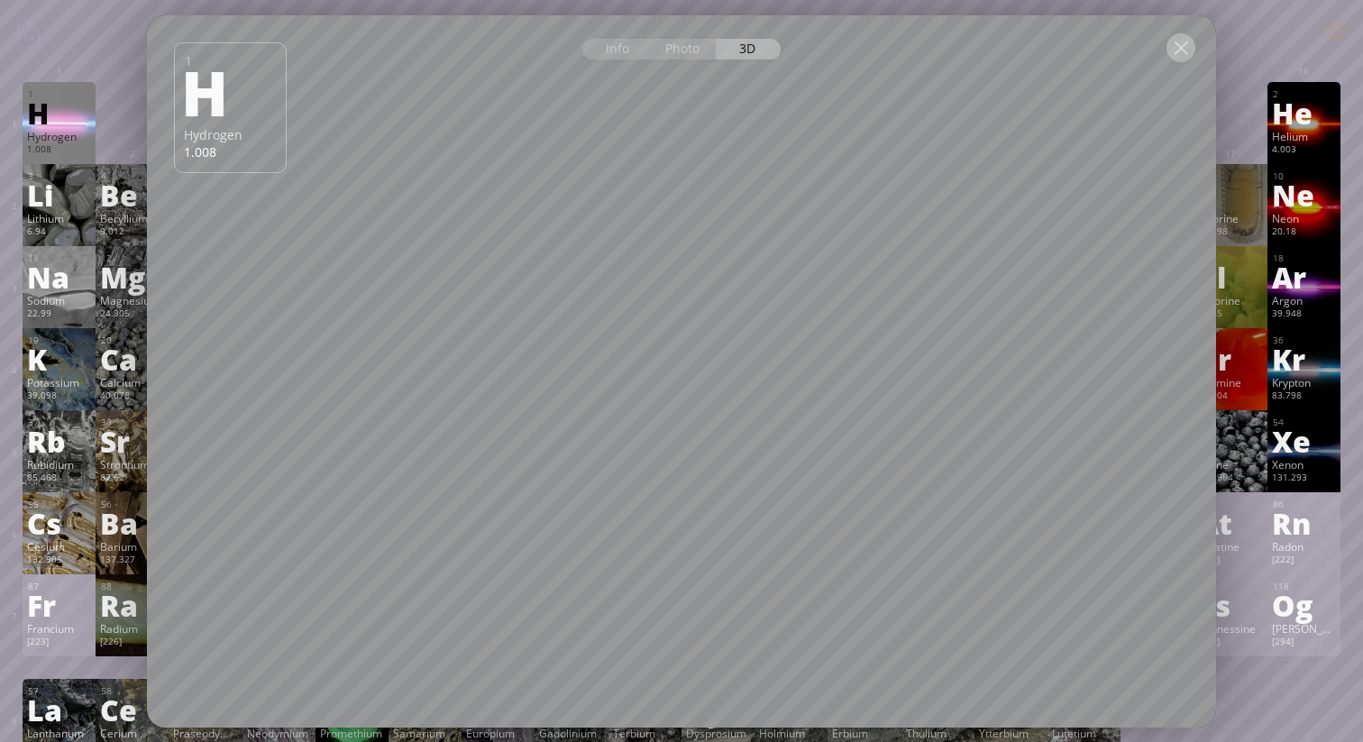
click at [1185, 53] on div at bounding box center [1181, 46] width 29 height 29
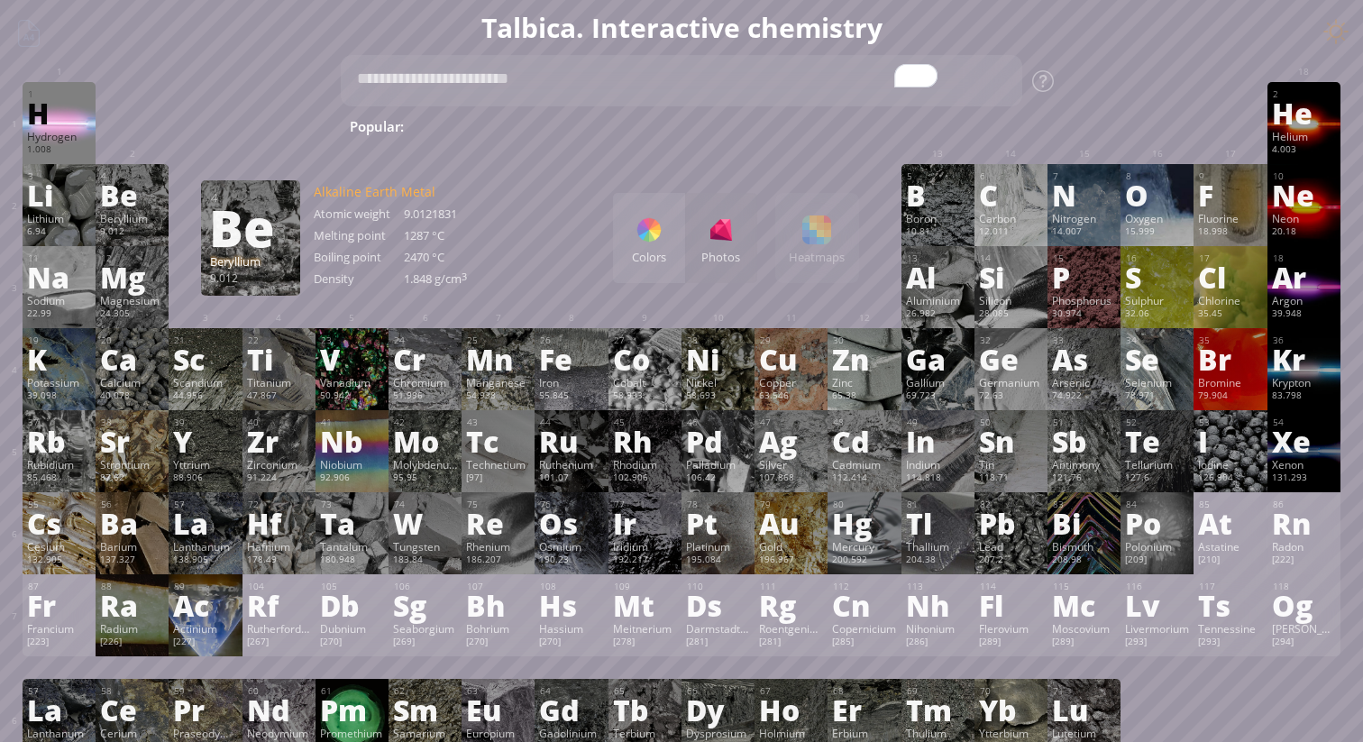
click at [1181, 52] on div at bounding box center [1181, 46] width 29 height 29
click at [619, 242] on div "Colors" at bounding box center [649, 238] width 72 height 90
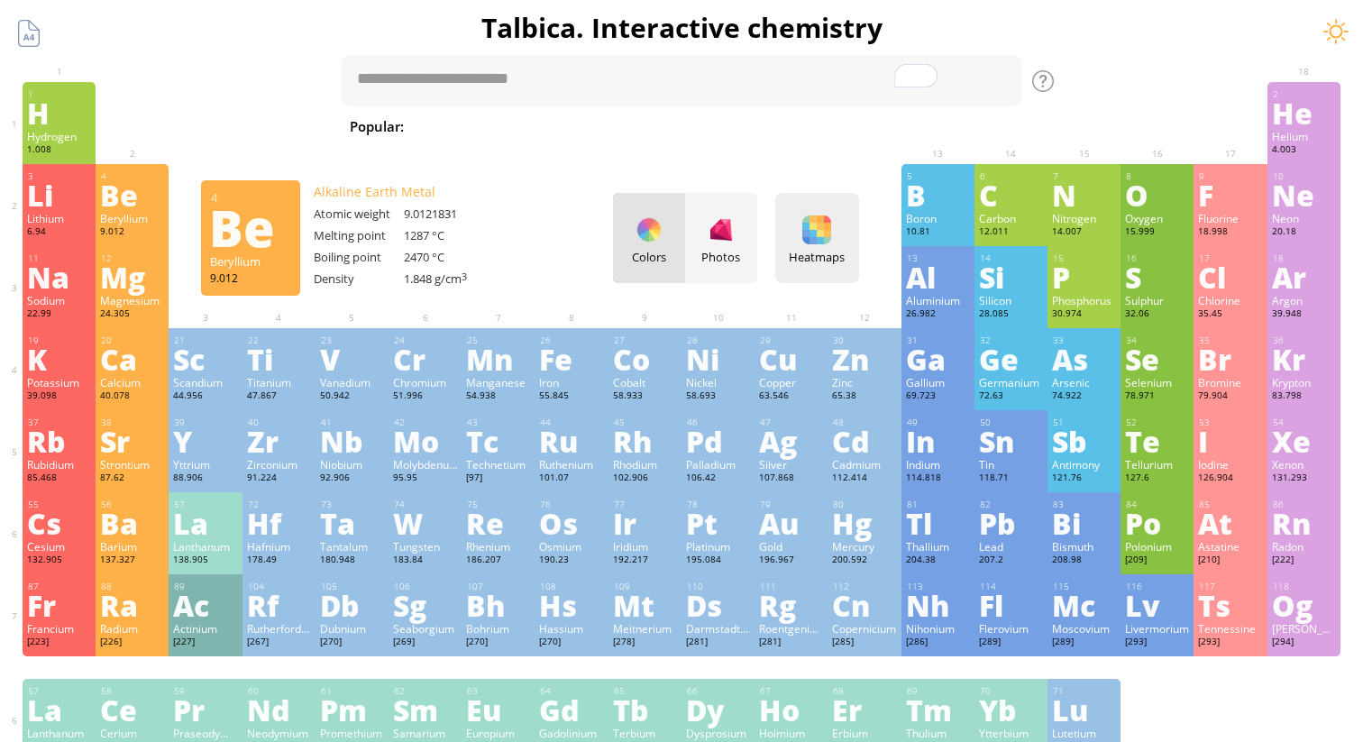
click at [820, 247] on div "Heatmaps Heatmaps Normal mode Melting point Boiling point Density Atomic weight…" at bounding box center [817, 238] width 84 height 90
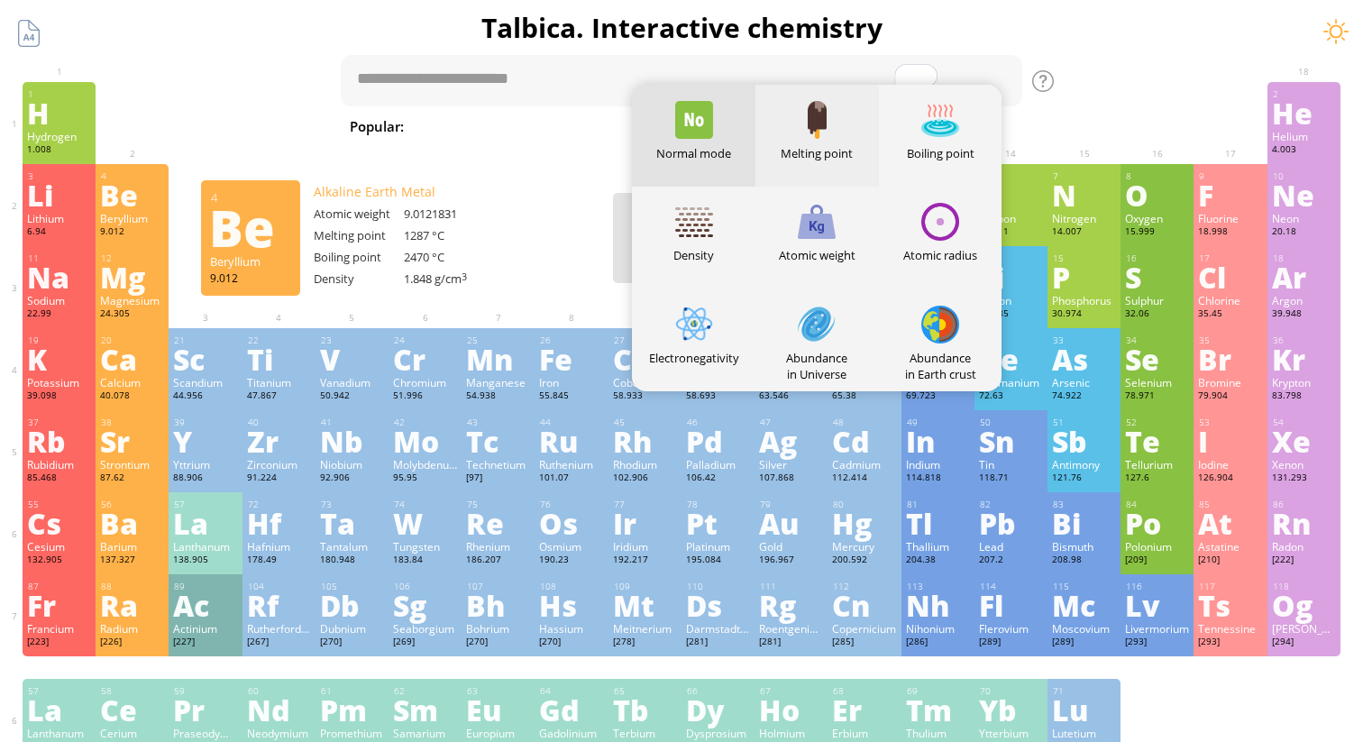
click at [829, 166] on div "Melting point" at bounding box center [818, 136] width 124 height 102
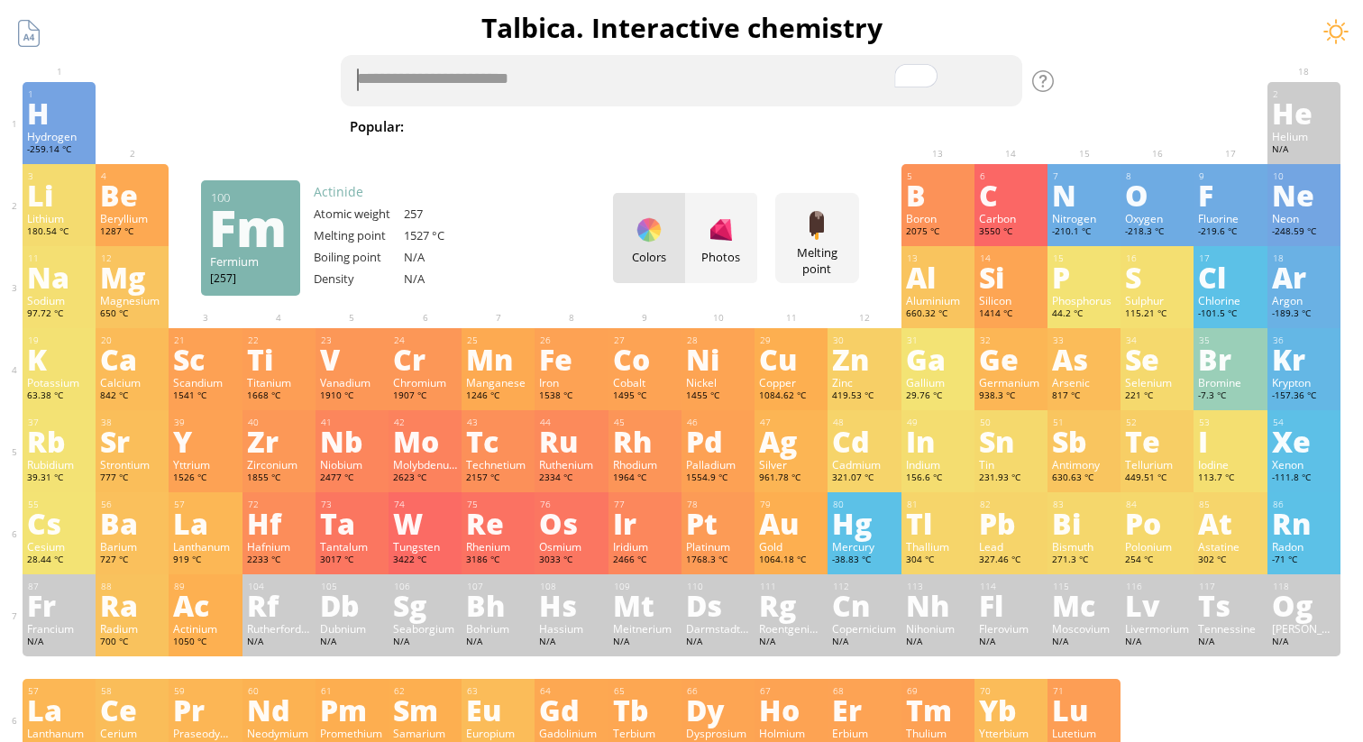
click at [579, 86] on textarea "To enrich screen reader interactions, please activate Accessibility in Grammarl…" at bounding box center [682, 80] width 682 height 51
click at [711, 91] on textarea "**********" at bounding box center [682, 80] width 682 height 51
type textarea "*"
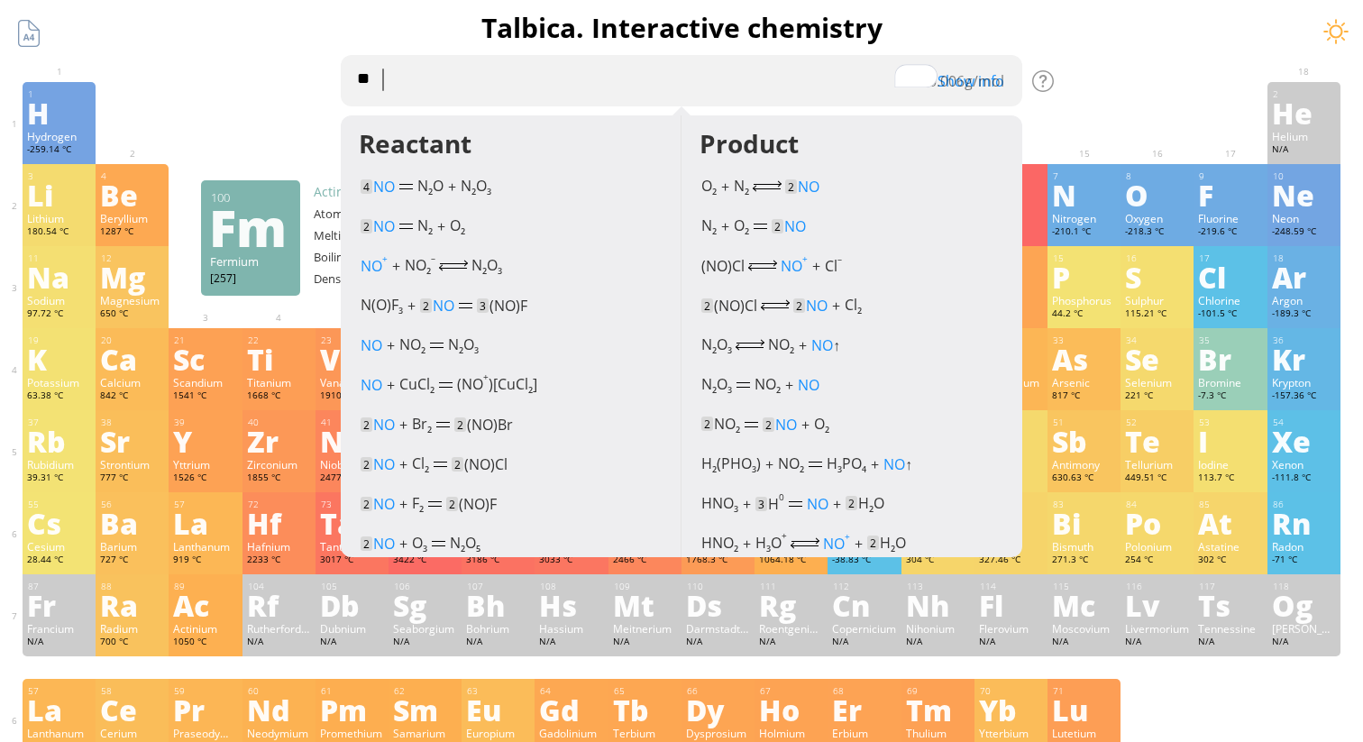
type textarea "*"
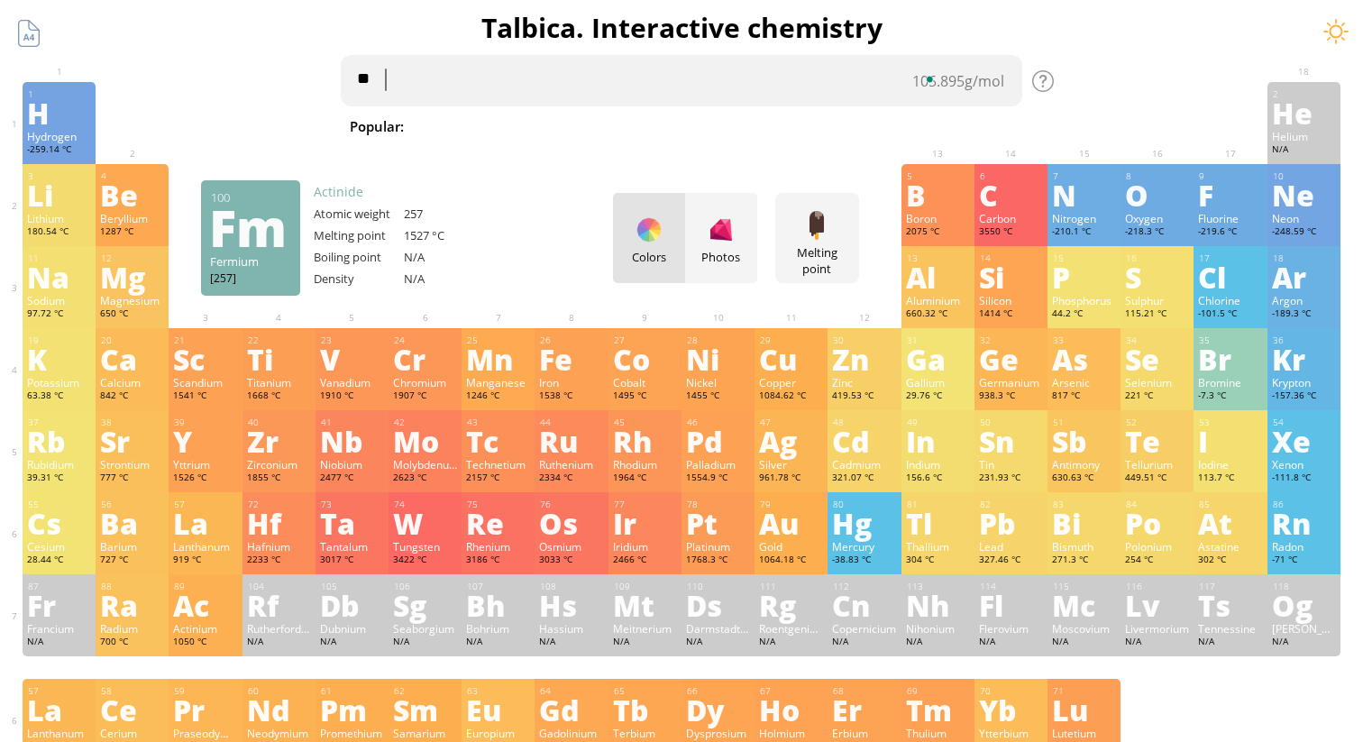
type textarea "*"
click at [657, 239] on div "Colors Photos" at bounding box center [685, 238] width 144 height 90
click at [634, 248] on div "Colors Photos" at bounding box center [685, 238] width 144 height 90
click at [803, 252] on div "Melting point" at bounding box center [817, 260] width 75 height 32
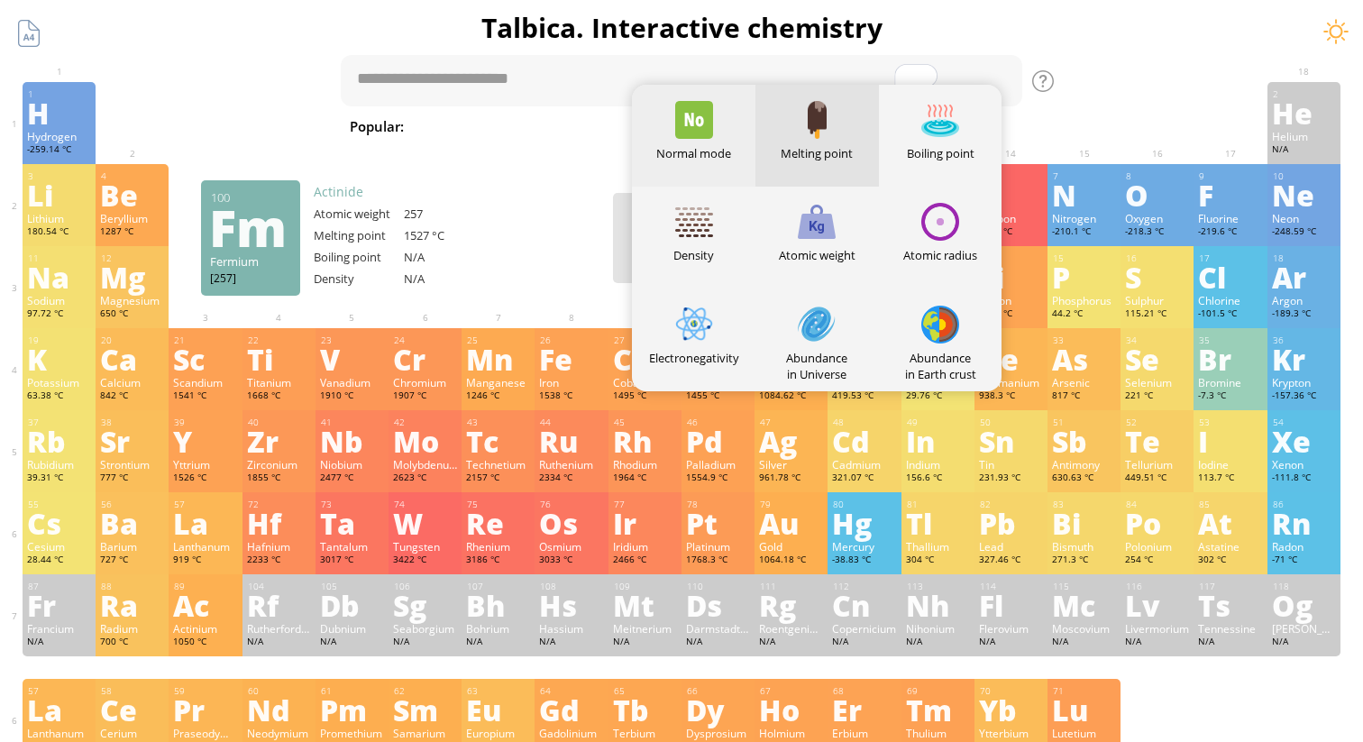
click at [707, 165] on div "Normal mode" at bounding box center [694, 136] width 124 height 102
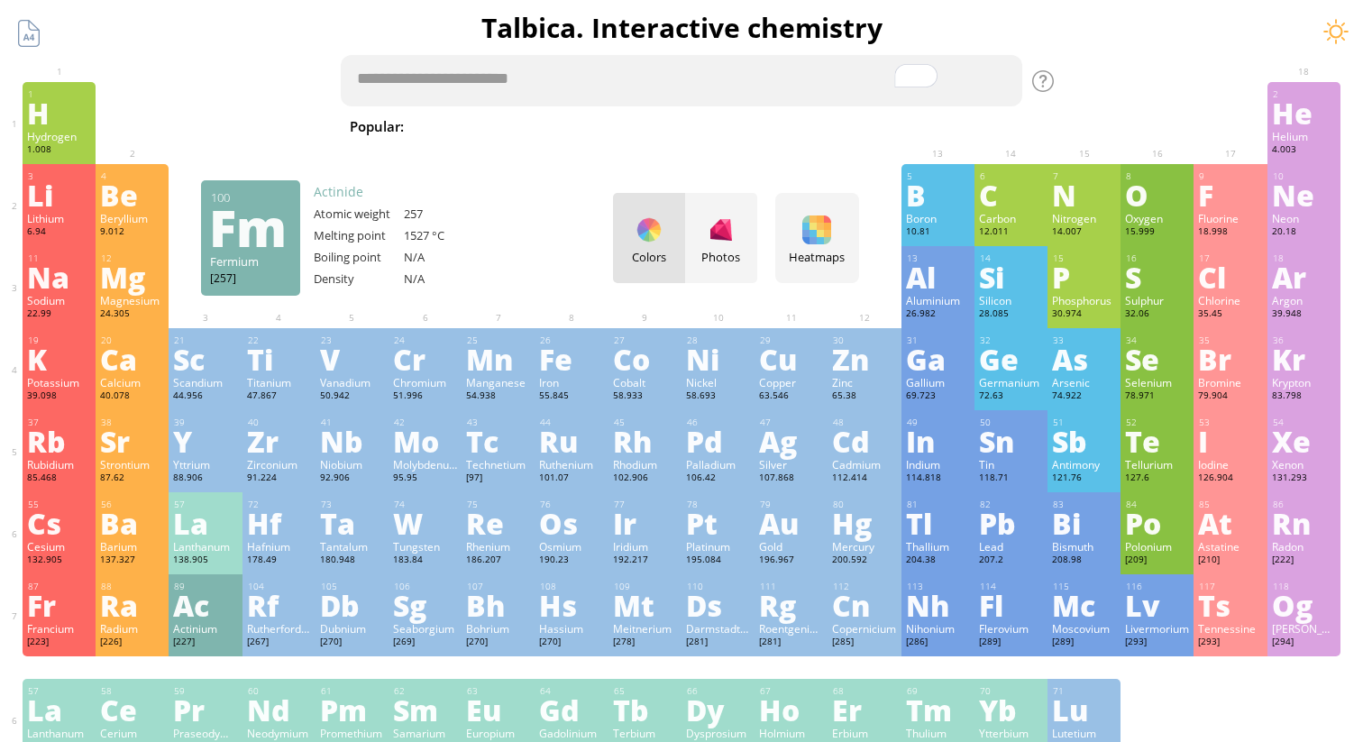
click at [568, 55] on div "Popular: Water H 2 O H 2 SO 4 HCl H 2 SO 4 + NaOH Methane [MEDICAL_DATA] Fe + O…" at bounding box center [682, 92] width 682 height 92
click at [571, 77] on textarea "To enrich screen reader interactions, please activate Accessibility in Grammarl…" at bounding box center [682, 80] width 682 height 51
type textarea "*"
